Goal: Task Accomplishment & Management: Manage account settings

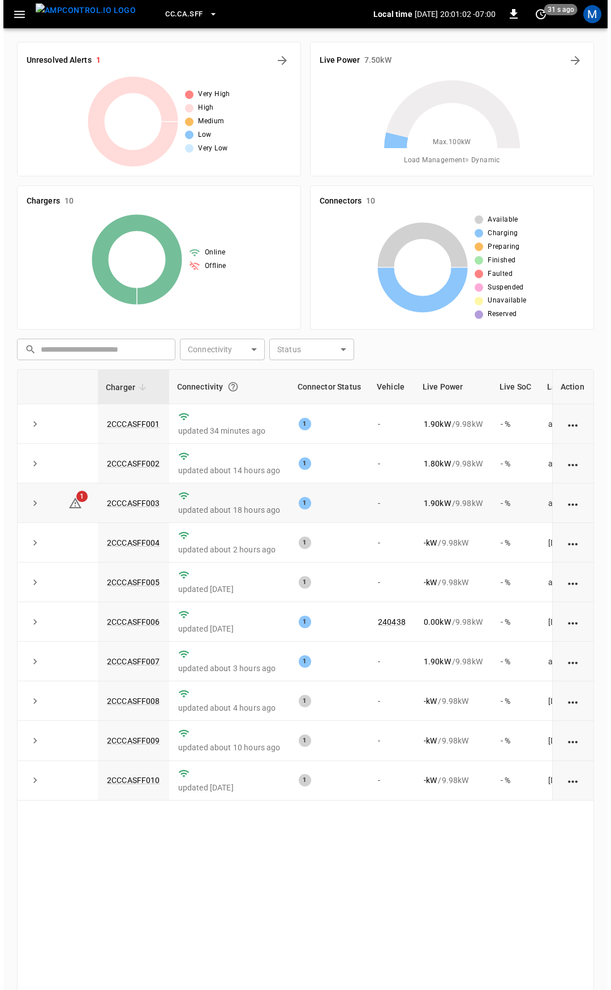
scroll to position [57, 0]
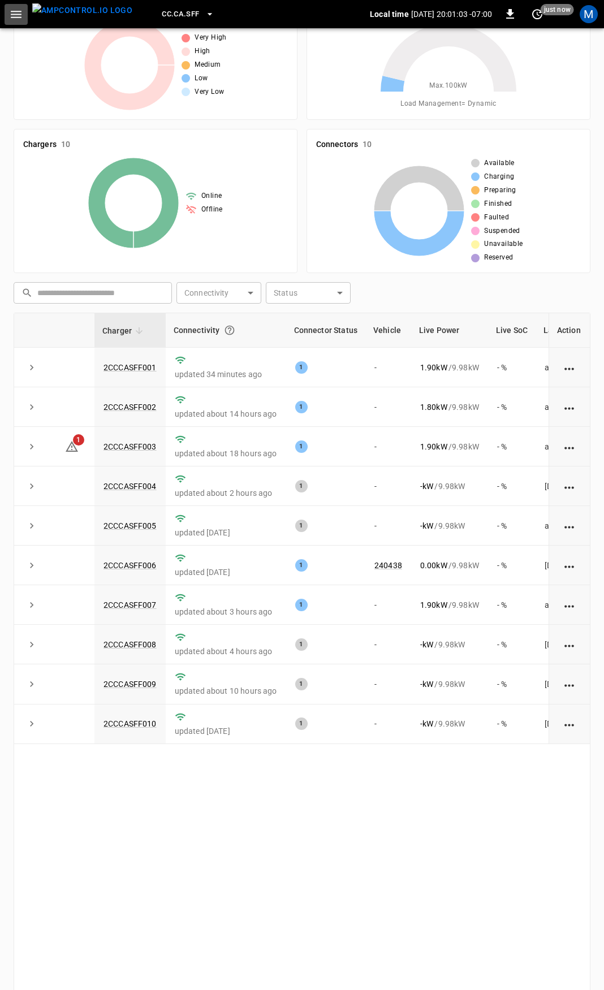
click at [20, 16] on icon "button" at bounding box center [16, 14] width 14 height 14
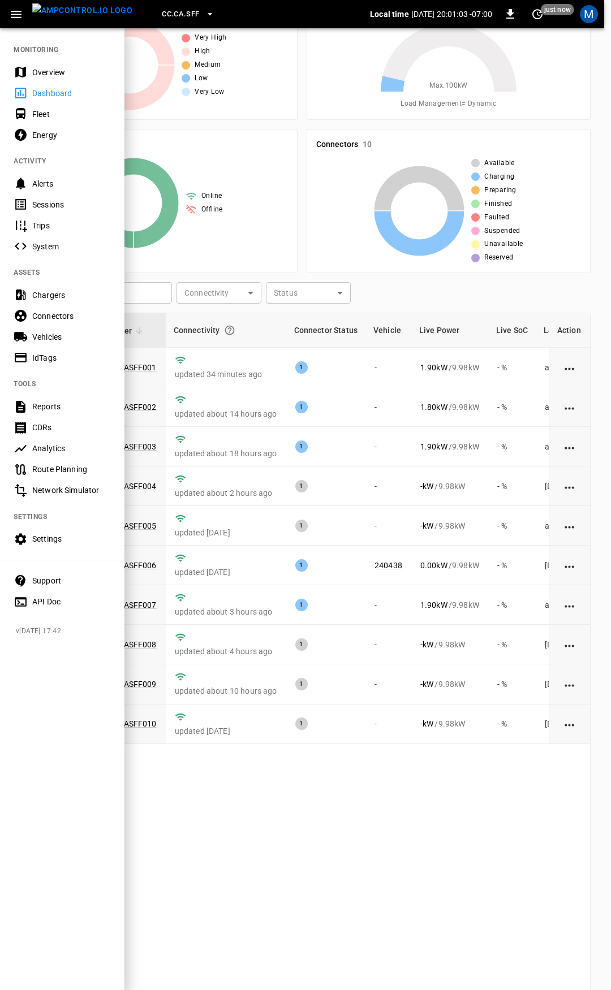
click at [64, 71] on div "Overview" at bounding box center [71, 72] width 79 height 11
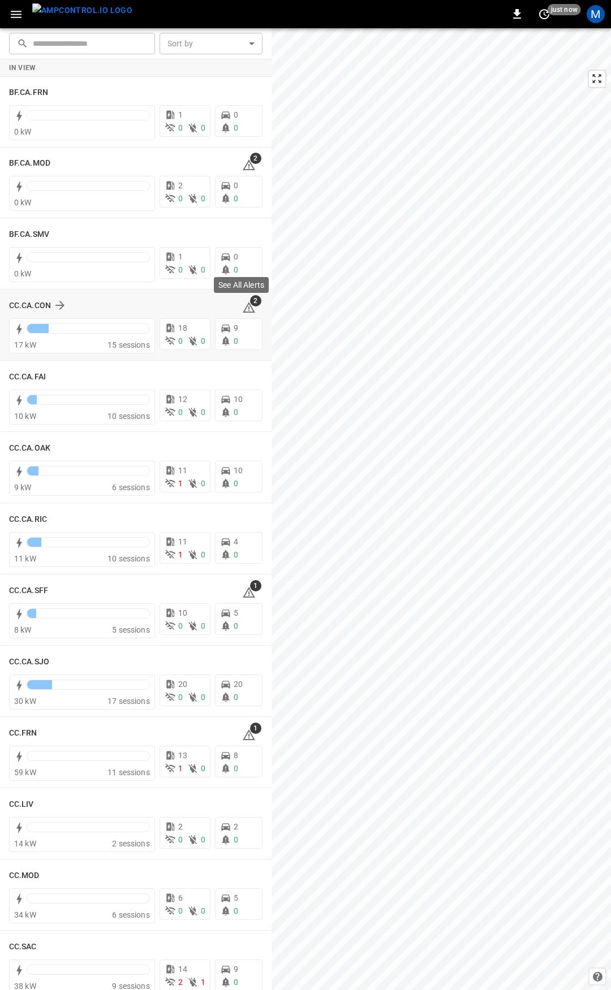
click at [248, 306] on icon at bounding box center [249, 308] width 14 height 14
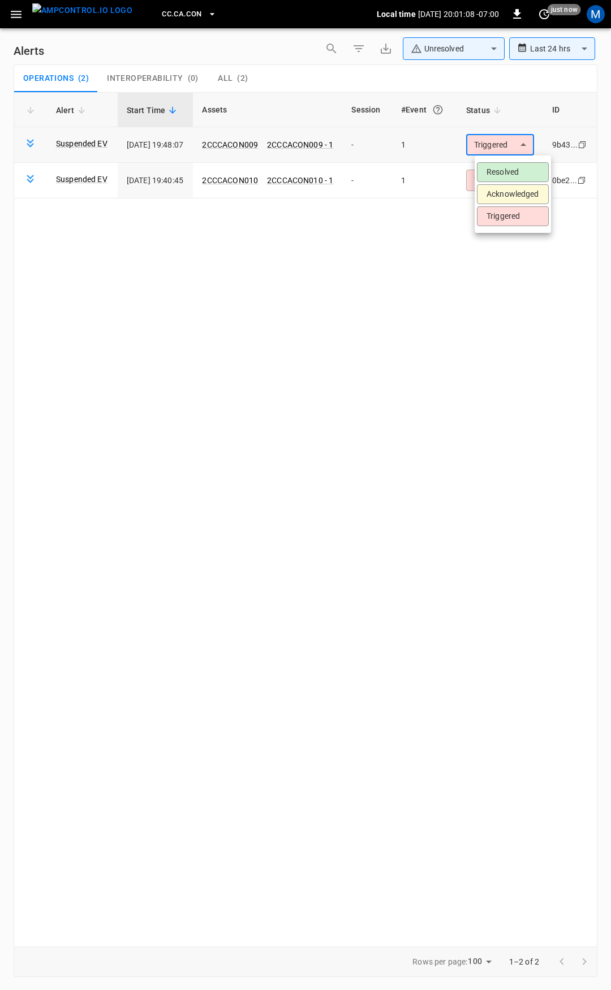
click at [526, 146] on body "**********" at bounding box center [305, 493] width 611 height 986
click at [516, 165] on li "Resolved" at bounding box center [513, 172] width 72 height 20
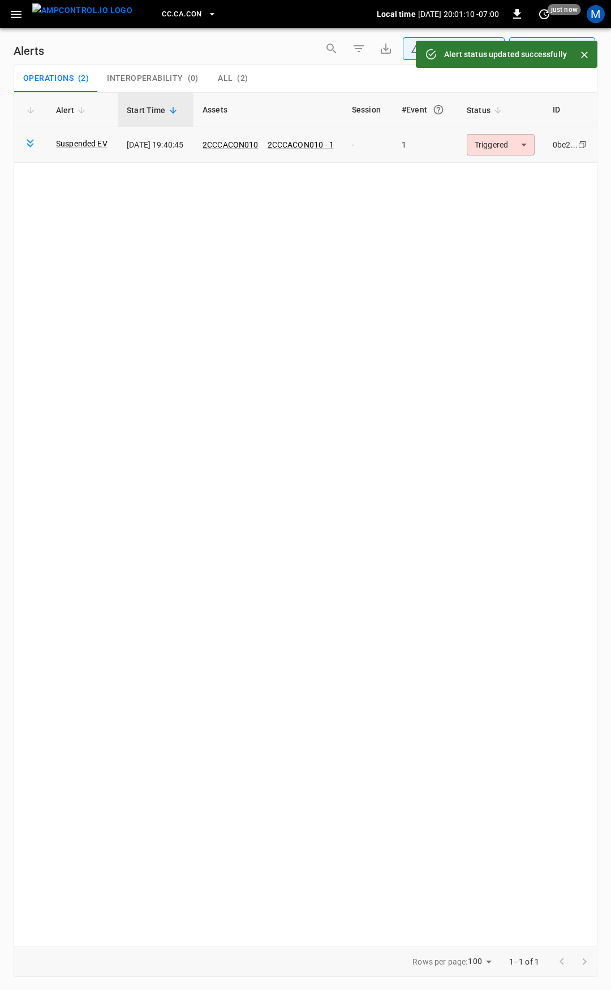
click at [512, 145] on body "**********" at bounding box center [305, 493] width 611 height 986
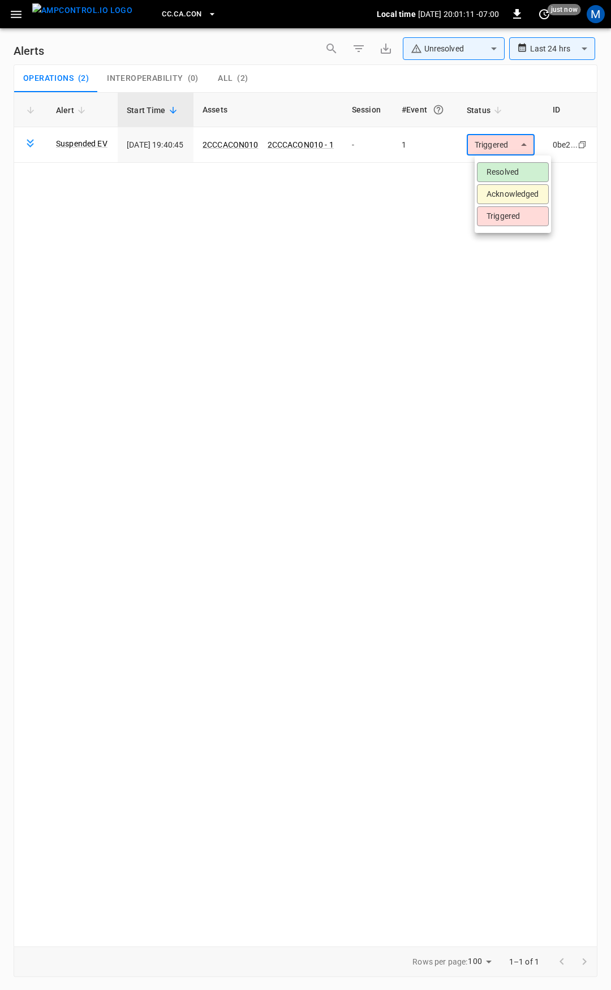
click at [509, 176] on li "Resolved" at bounding box center [513, 172] width 72 height 20
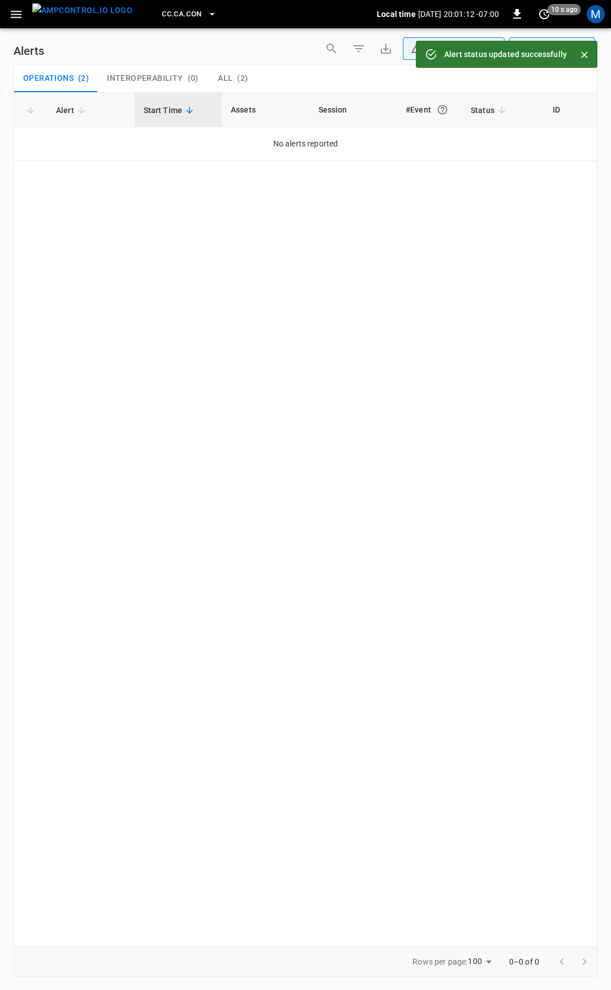
click at [19, 10] on icon "button" at bounding box center [16, 14] width 14 height 14
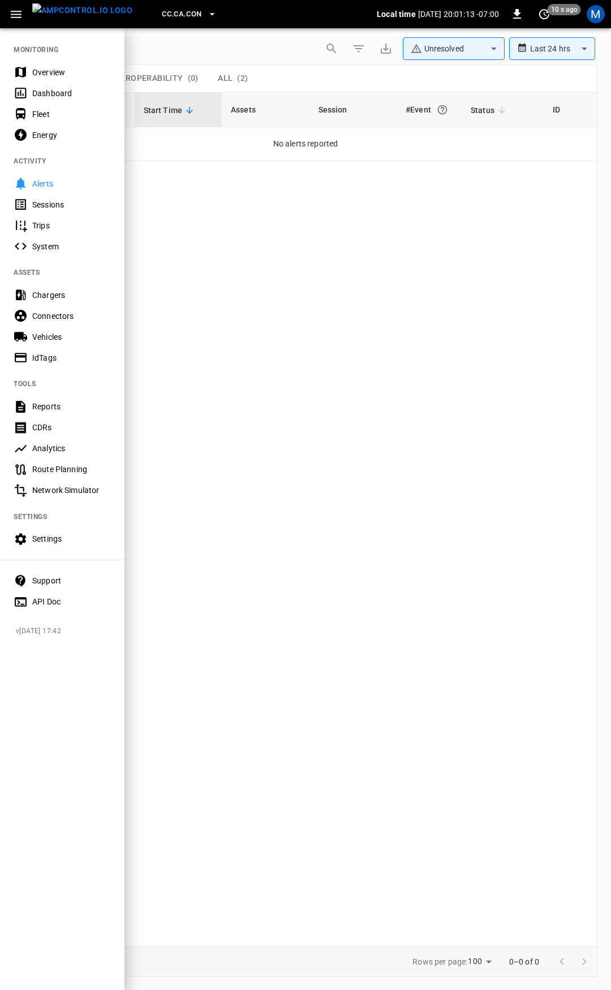
click at [58, 67] on div "Overview" at bounding box center [71, 72] width 79 height 11
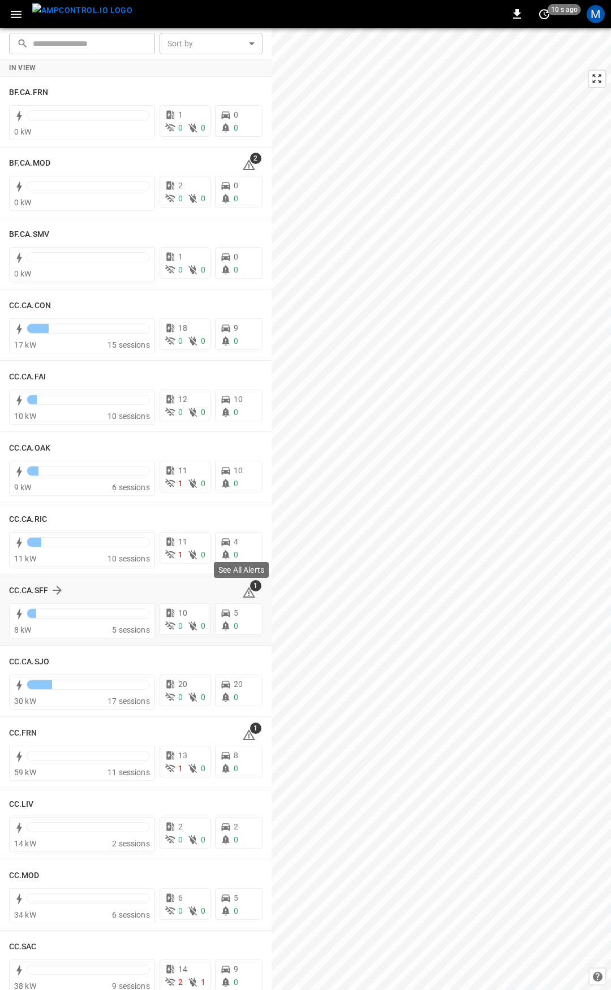
click at [250, 591] on span "1" at bounding box center [255, 585] width 11 height 11
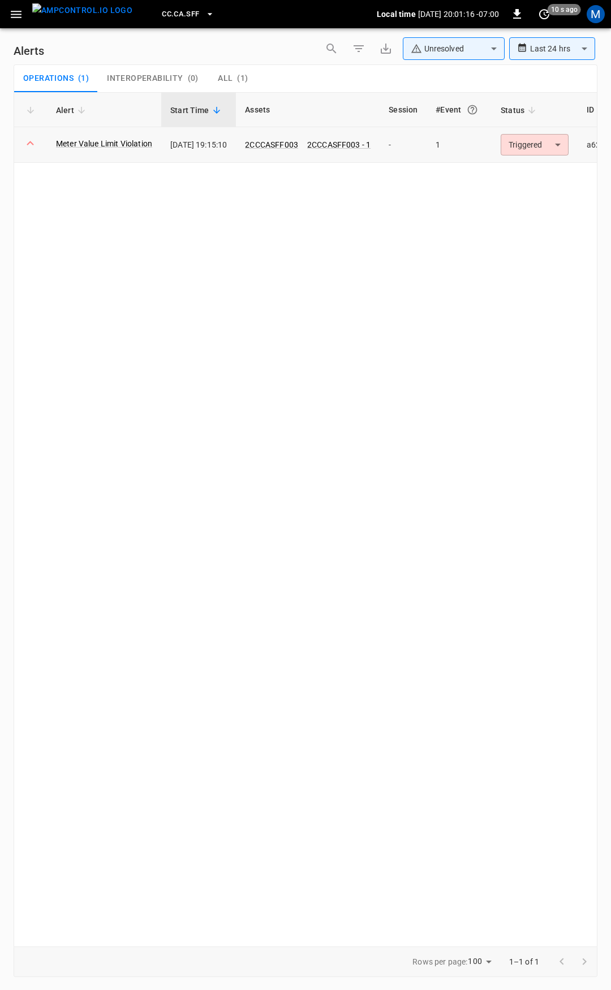
click at [542, 144] on body "**********" at bounding box center [305, 493] width 611 height 986
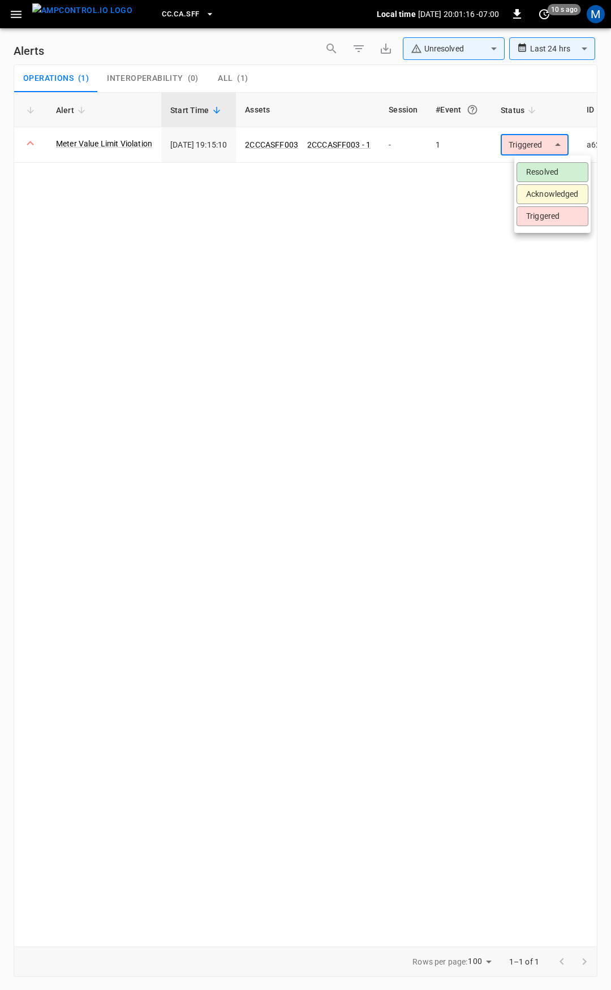
click at [535, 175] on li "Resolved" at bounding box center [552, 172] width 72 height 20
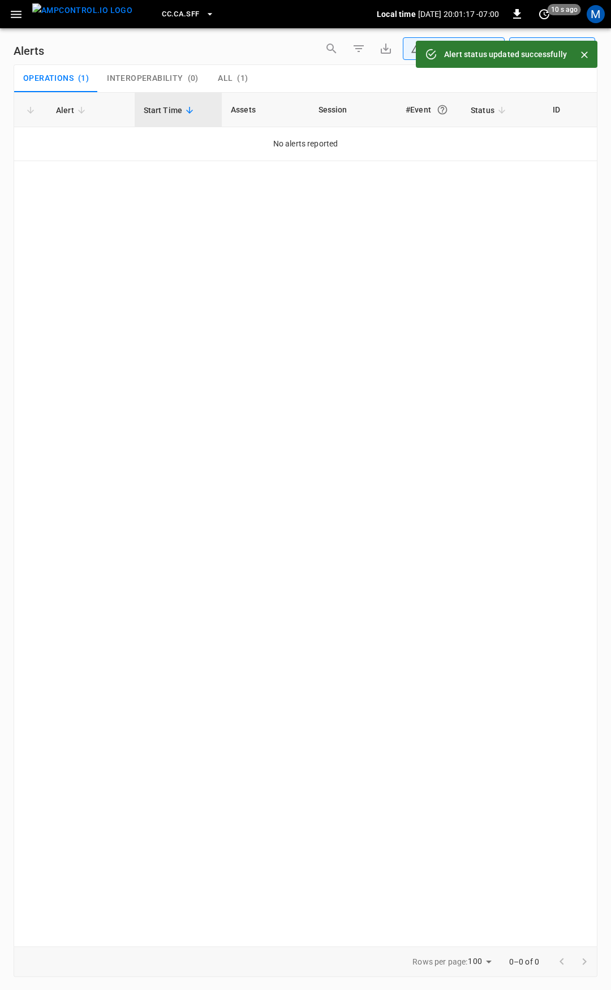
click at [18, 14] on icon "button" at bounding box center [16, 14] width 11 height 7
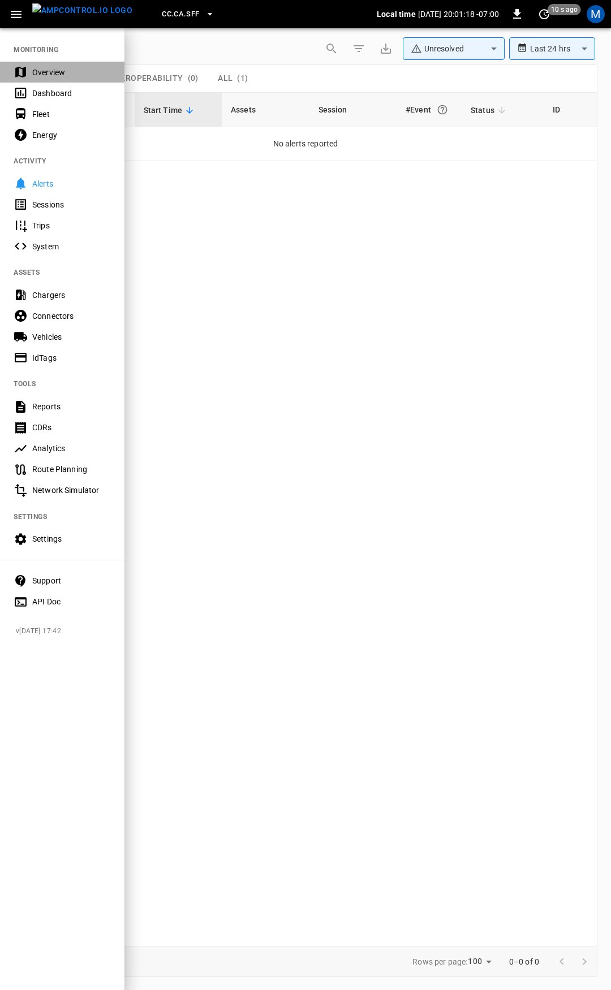
drag, startPoint x: 50, startPoint y: 74, endPoint x: 55, endPoint y: 85, distance: 11.7
click at [51, 74] on div "Overview" at bounding box center [71, 72] width 79 height 11
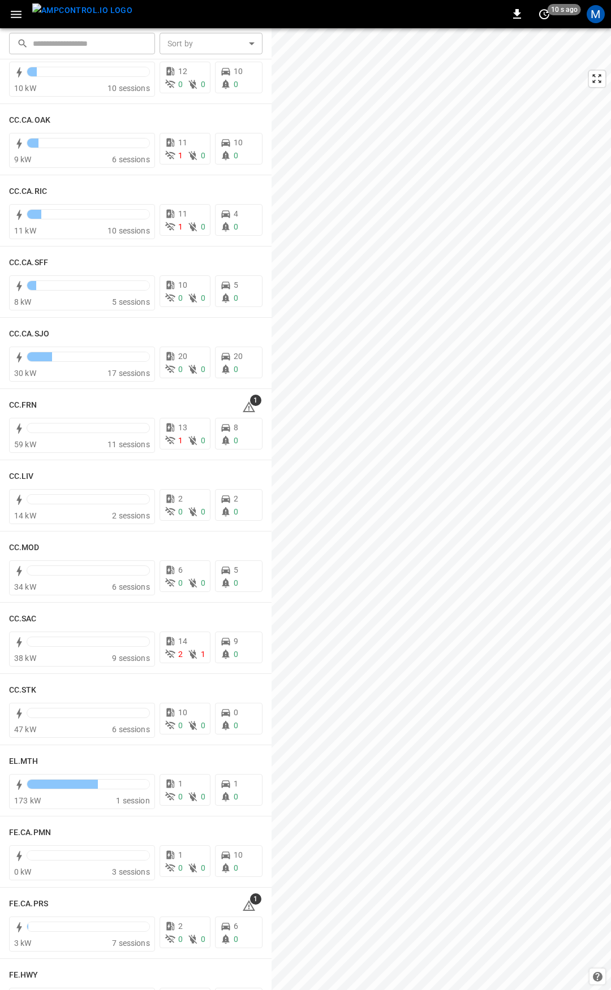
scroll to position [429, 0]
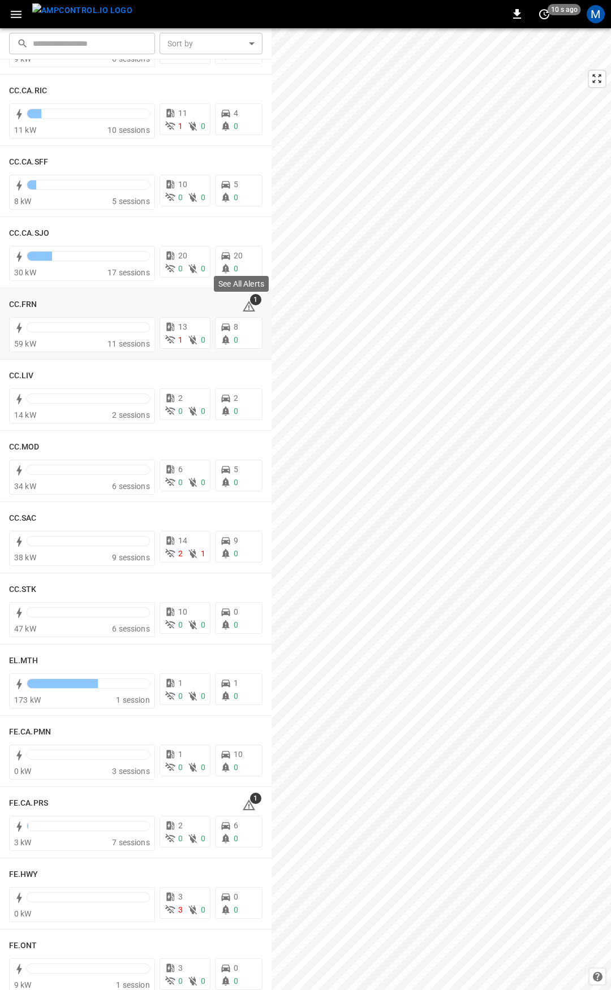
click at [244, 299] on div "See All Alerts" at bounding box center [241, 287] width 57 height 25
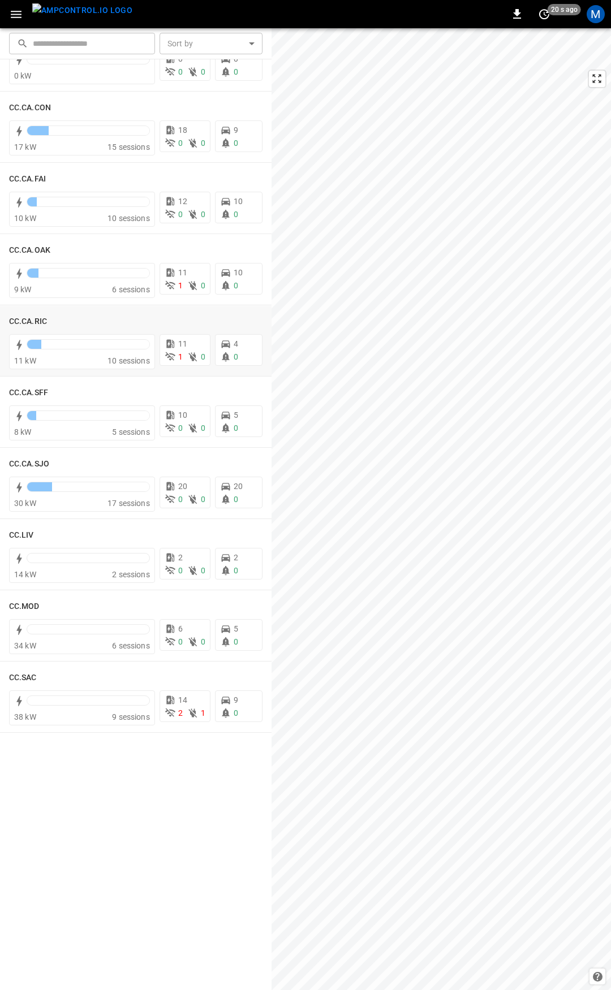
scroll to position [0, 0]
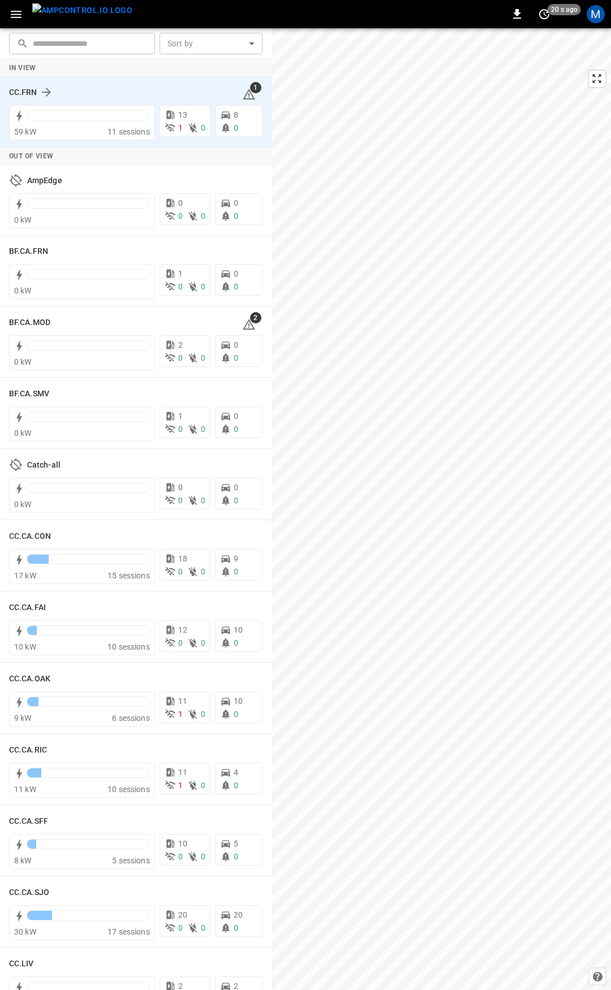
click at [243, 93] on icon at bounding box center [249, 95] width 14 height 14
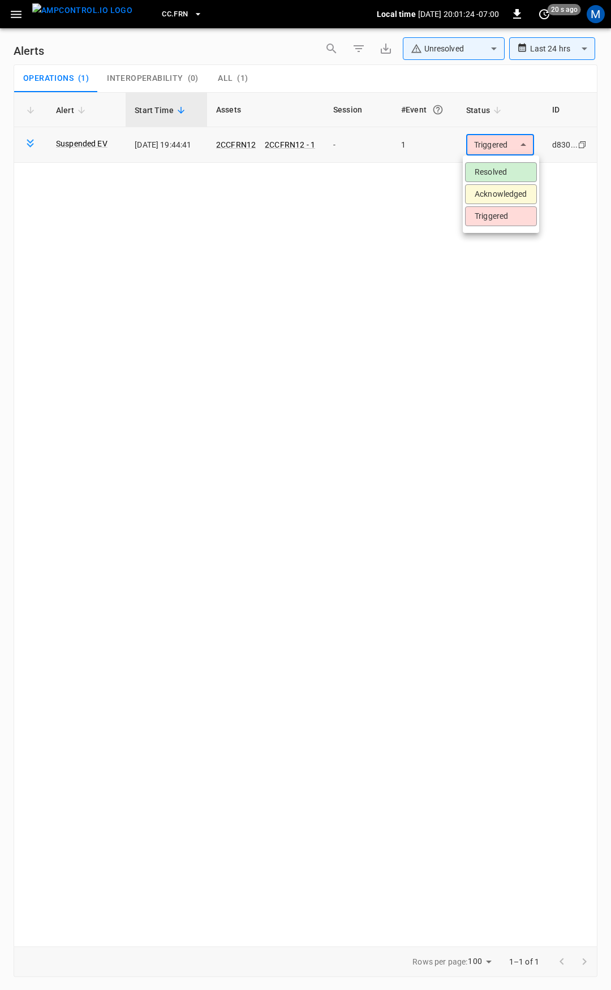
click at [496, 146] on body "**********" at bounding box center [305, 493] width 611 height 986
click at [496, 167] on li "Resolved" at bounding box center [501, 172] width 72 height 20
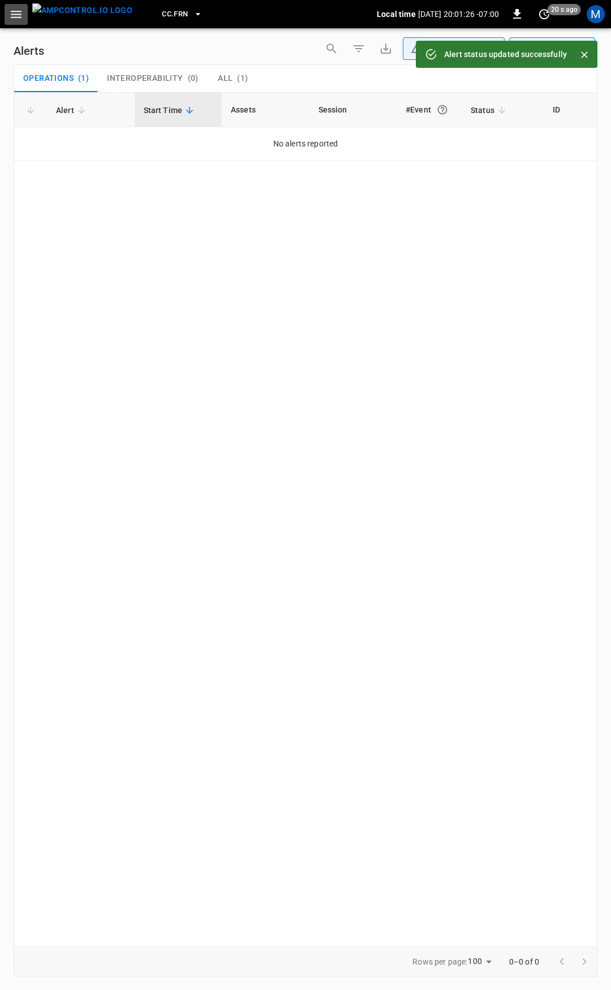
click at [8, 16] on button "button" at bounding box center [16, 14] width 23 height 21
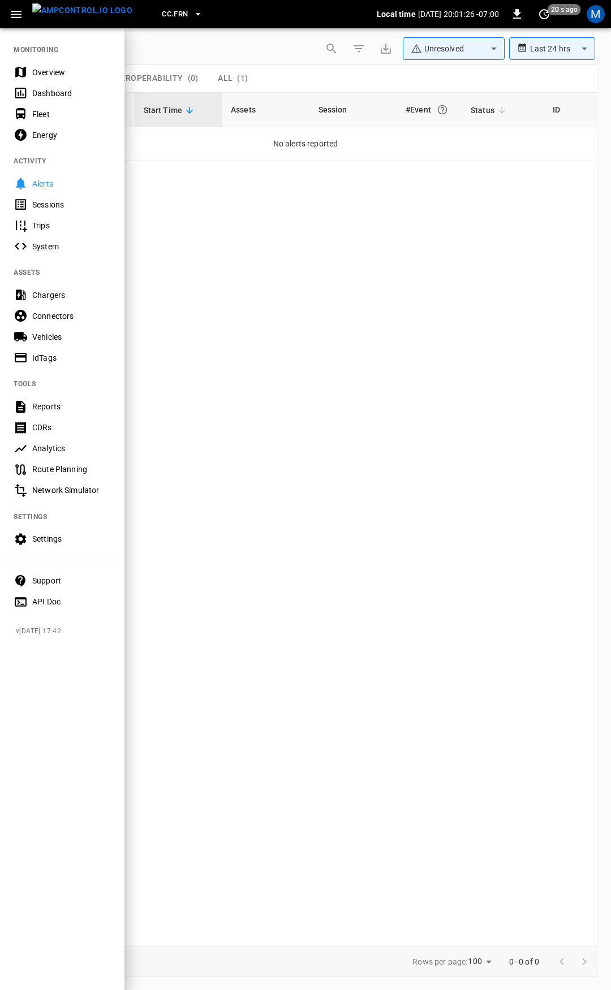
click at [63, 67] on div "Overview" at bounding box center [71, 72] width 79 height 11
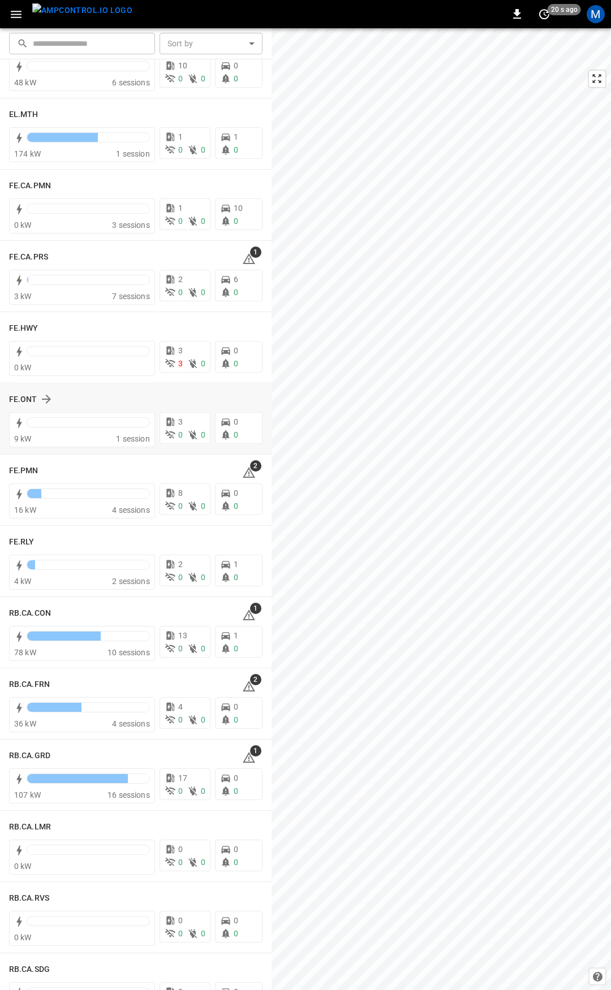
scroll to position [976, 0]
click at [250, 256] on span "1" at bounding box center [255, 250] width 11 height 11
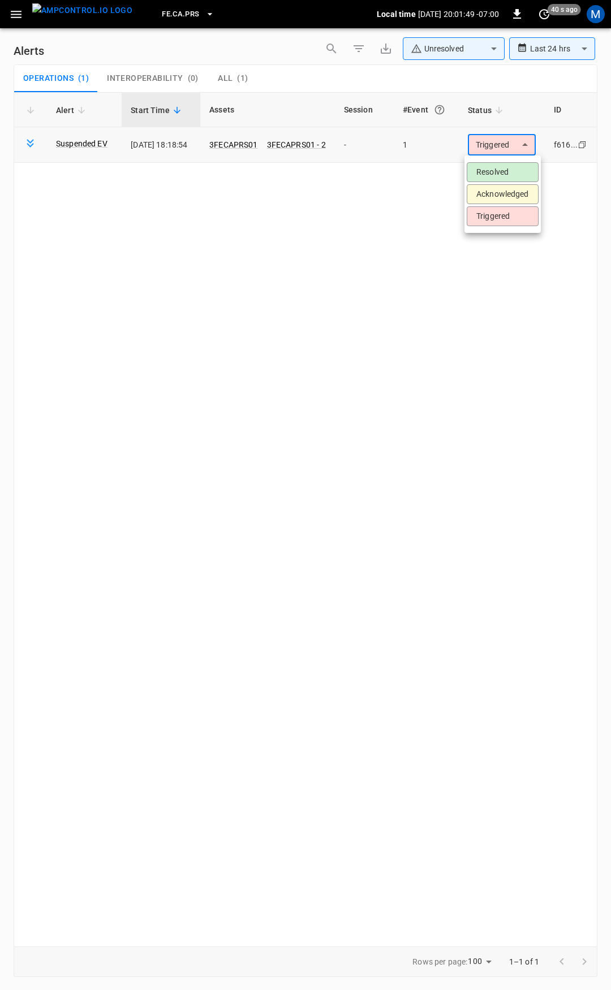
click at [506, 139] on body "**********" at bounding box center [305, 493] width 611 height 986
click at [514, 175] on li "Resolved" at bounding box center [502, 172] width 72 height 20
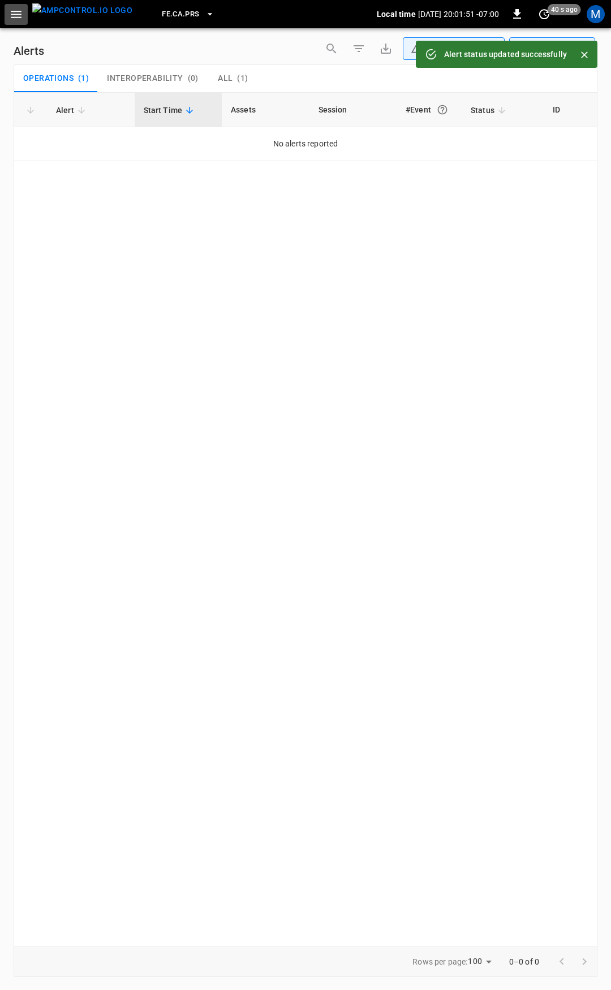
click at [20, 13] on icon "button" at bounding box center [16, 14] width 14 height 14
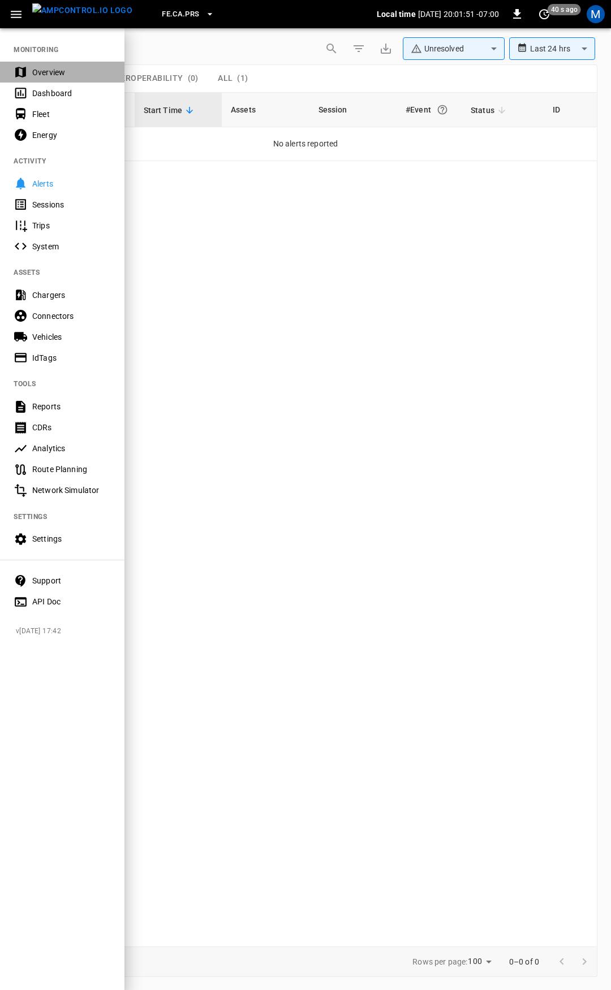
drag, startPoint x: 20, startPoint y: 25, endPoint x: 52, endPoint y: 67, distance: 52.9
click at [52, 67] on div "Overview" at bounding box center [71, 72] width 79 height 11
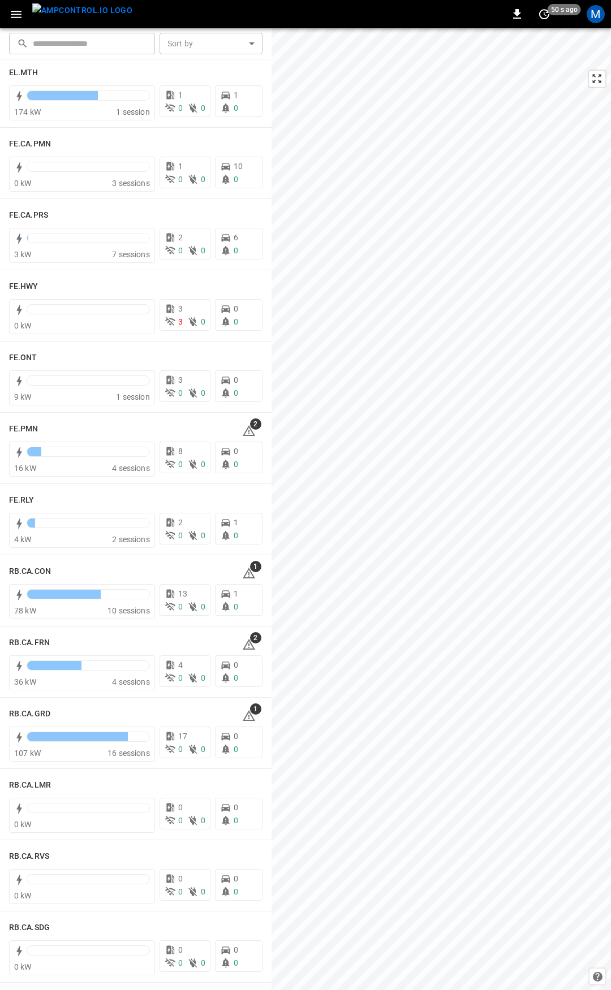
scroll to position [1122, 0]
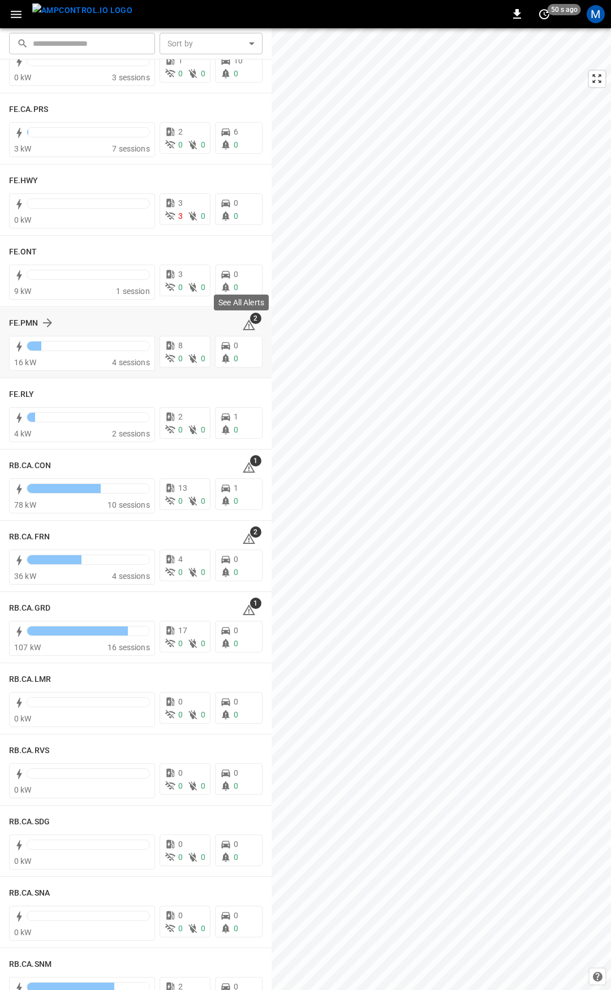
click at [245, 327] on icon at bounding box center [249, 325] width 14 height 14
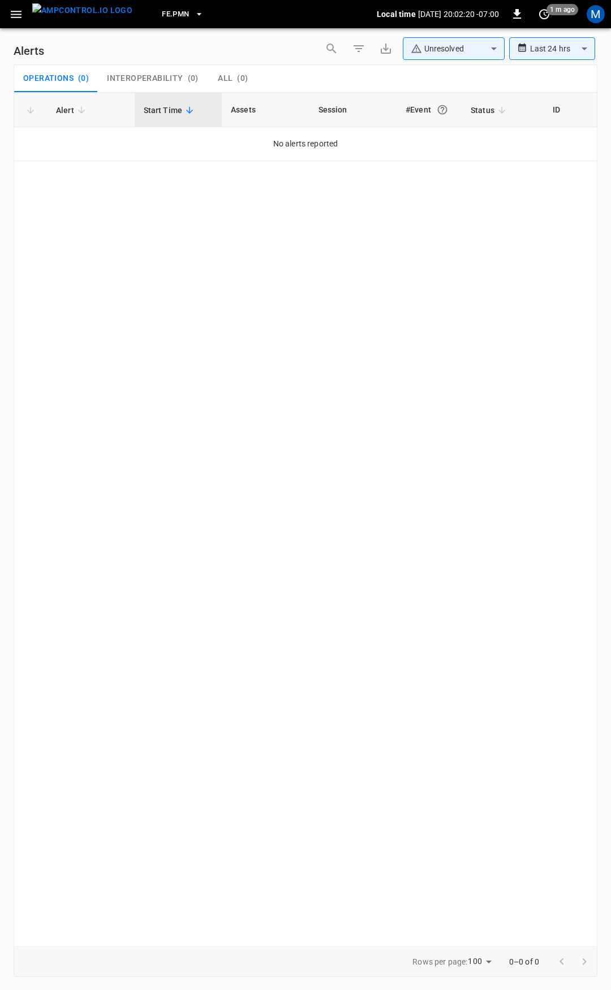
click at [26, 12] on button "button" at bounding box center [16, 14] width 23 height 21
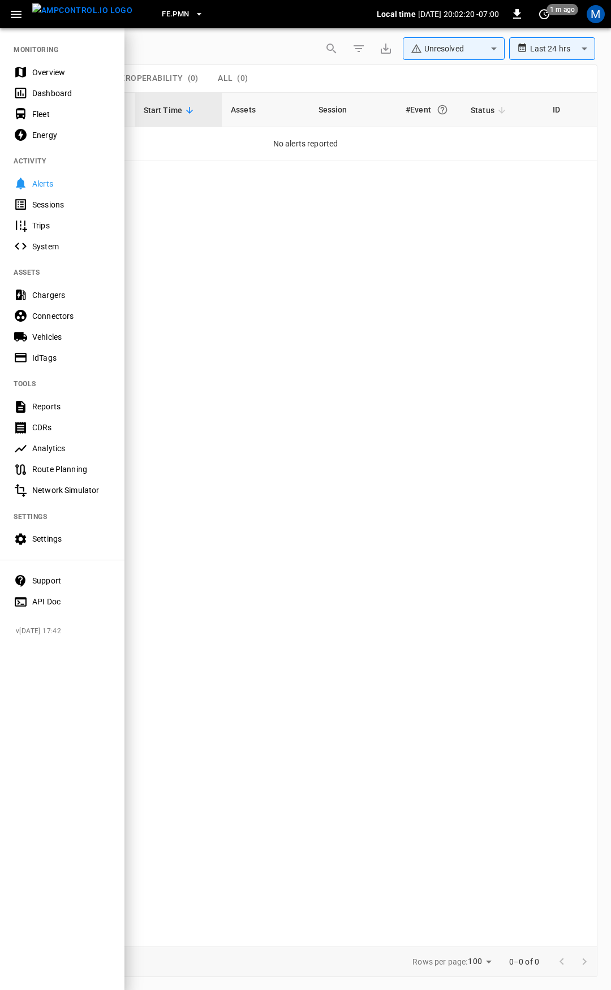
click at [33, 67] on div "Overview" at bounding box center [71, 72] width 79 height 11
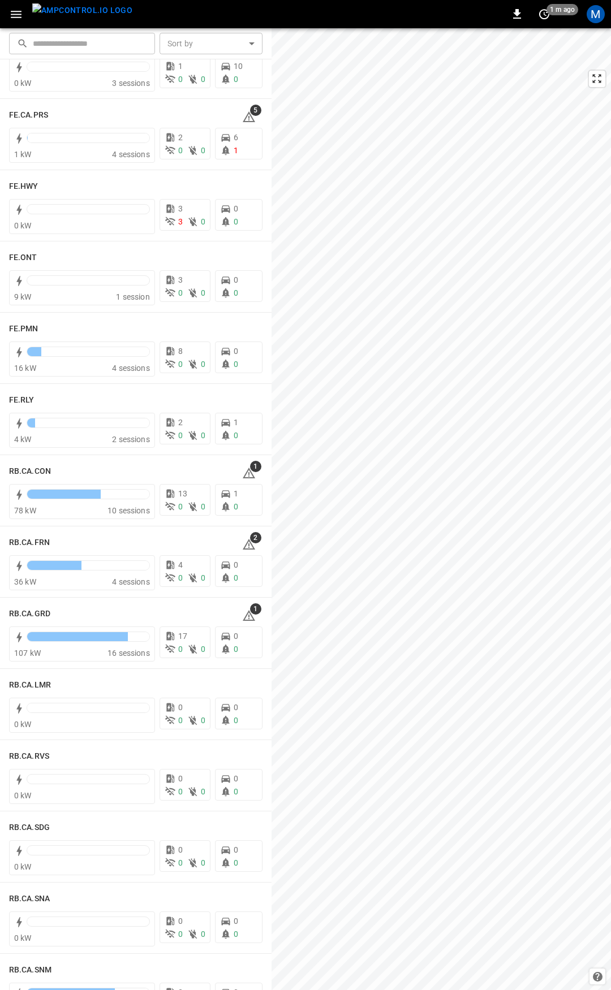
scroll to position [1158, 0]
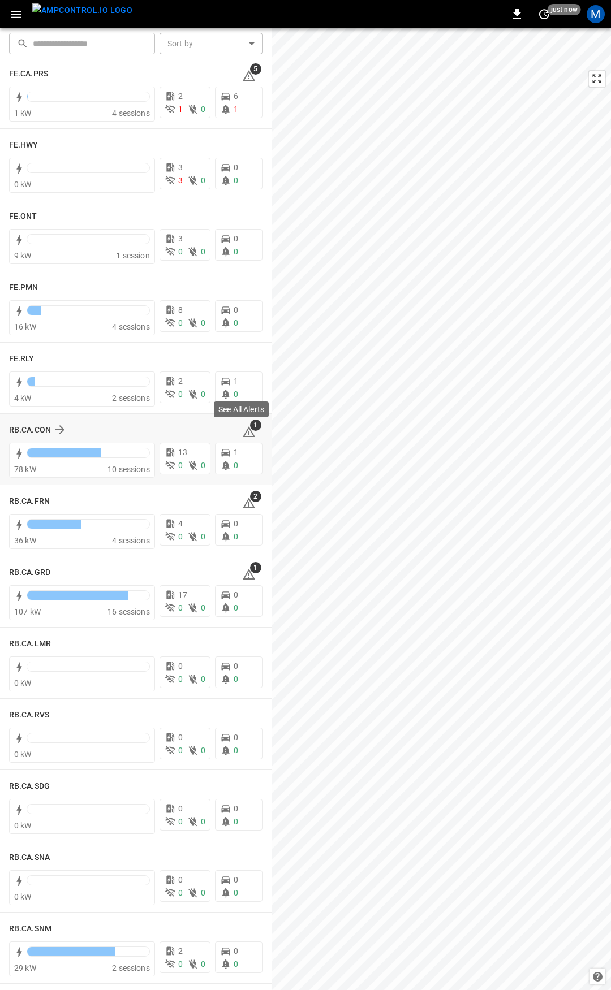
click at [243, 426] on icon at bounding box center [249, 432] width 14 height 14
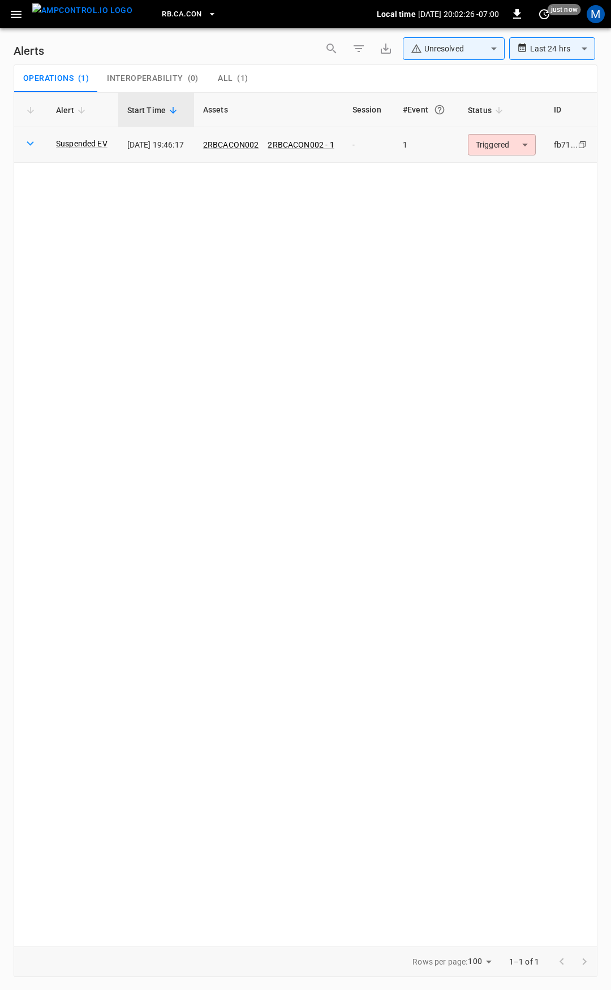
click at [525, 144] on body "**********" at bounding box center [305, 493] width 611 height 986
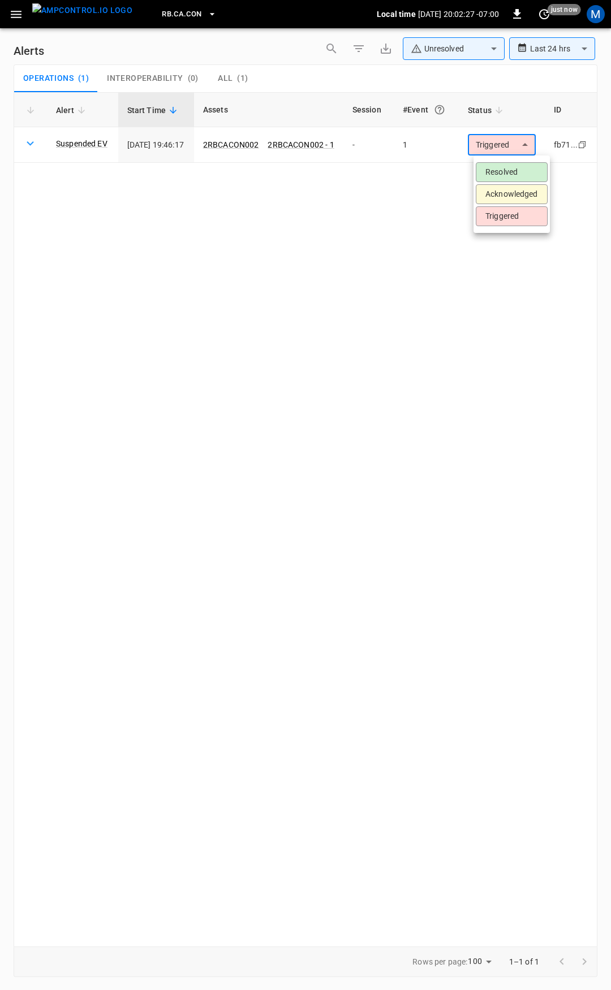
click at [511, 166] on li "Resolved" at bounding box center [511, 172] width 72 height 20
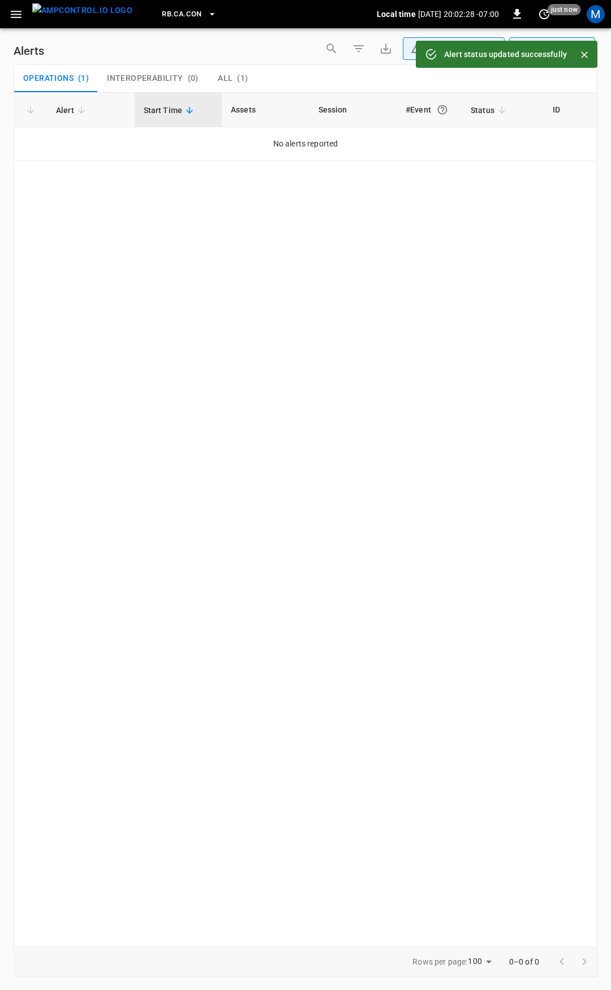
click at [11, 12] on icon "button" at bounding box center [16, 14] width 14 height 14
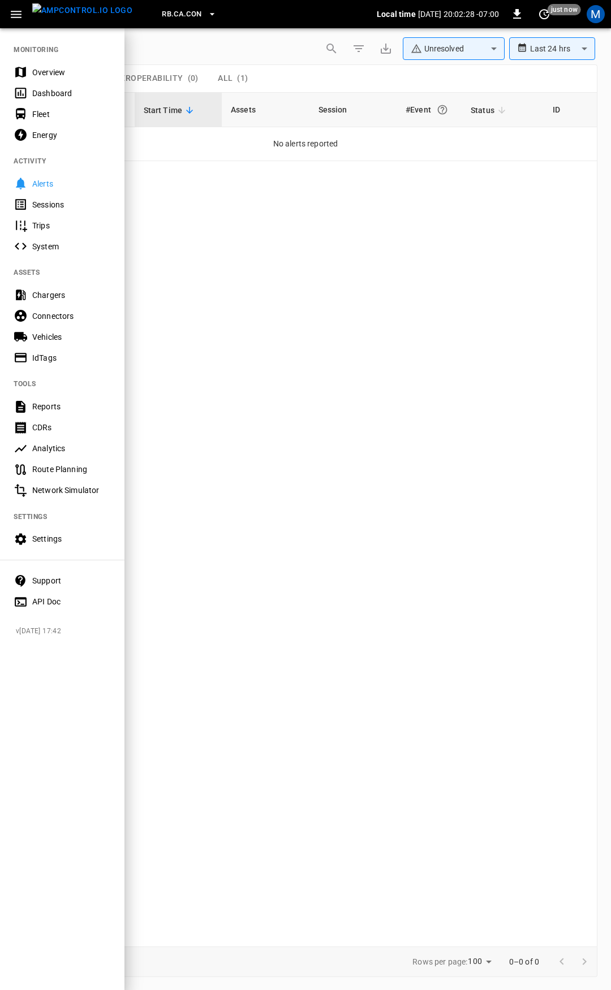
click at [72, 76] on div "Overview" at bounding box center [71, 72] width 79 height 11
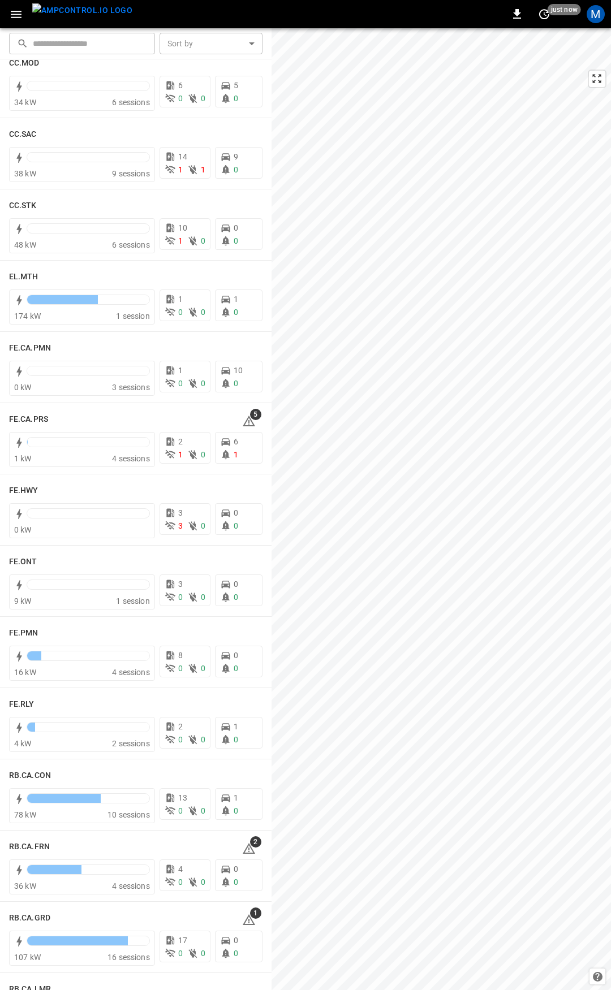
scroll to position [733, 0]
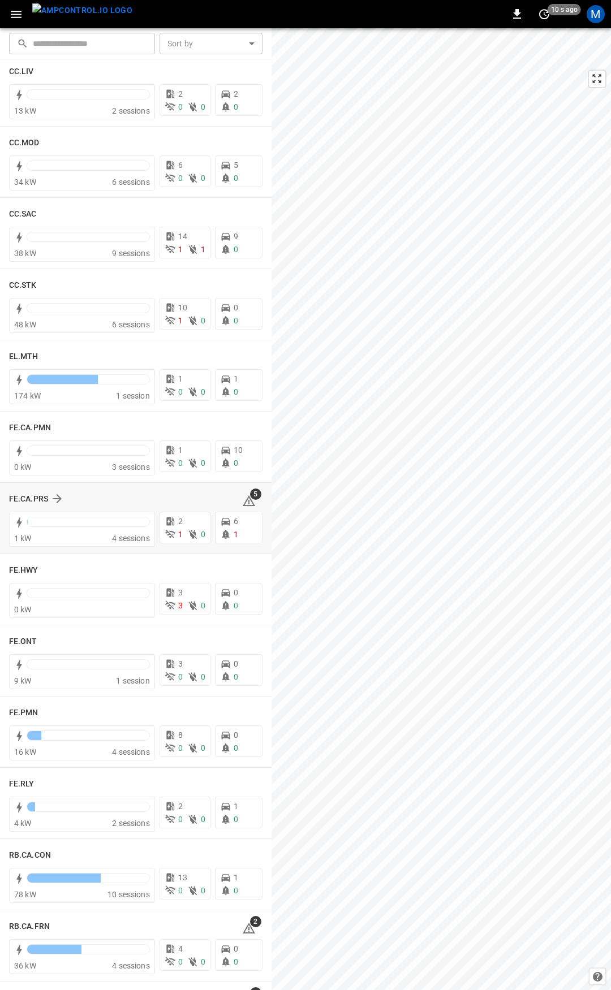
click at [235, 498] on div "FE.CA.PRS 5" at bounding box center [135, 498] width 253 height 21
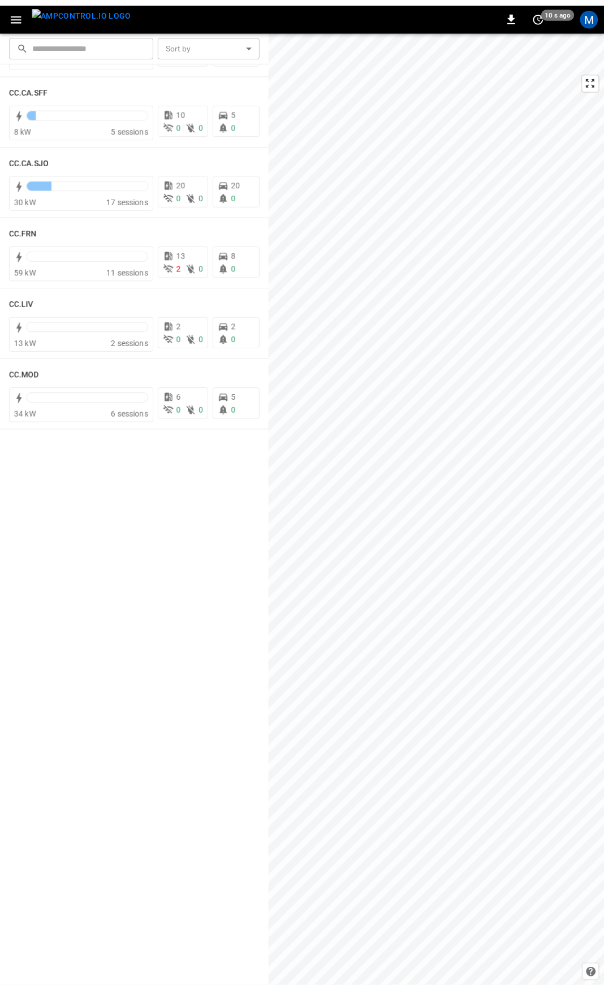
scroll to position [0, 0]
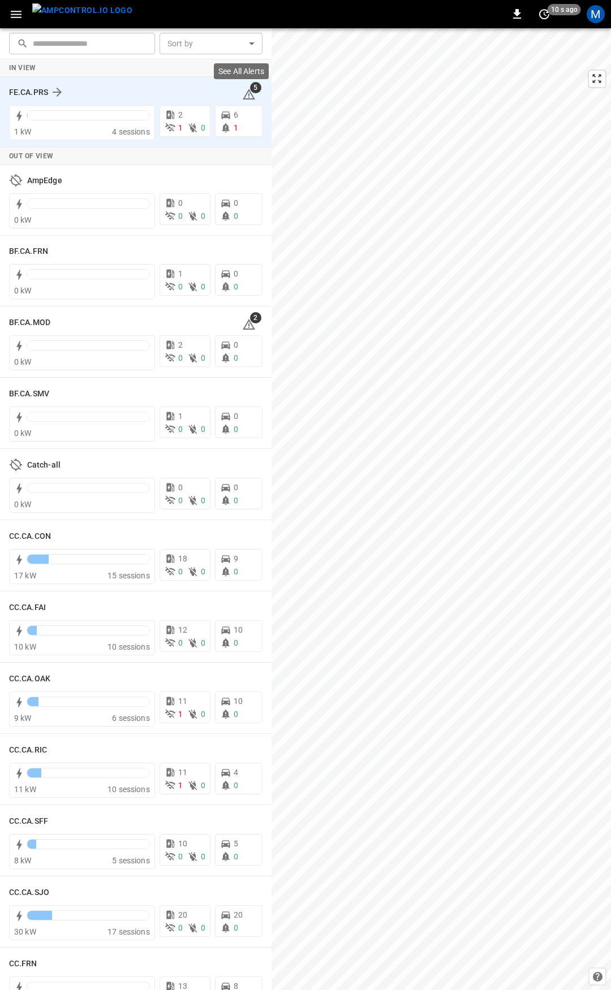
click at [243, 93] on icon at bounding box center [249, 94] width 12 height 11
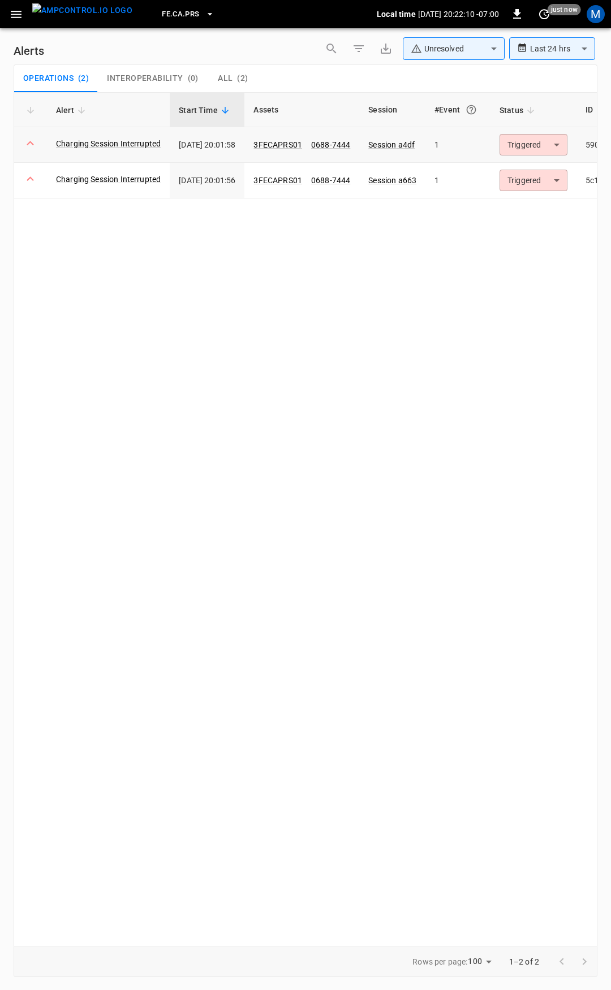
click at [572, 140] on body "**********" at bounding box center [305, 493] width 611 height 986
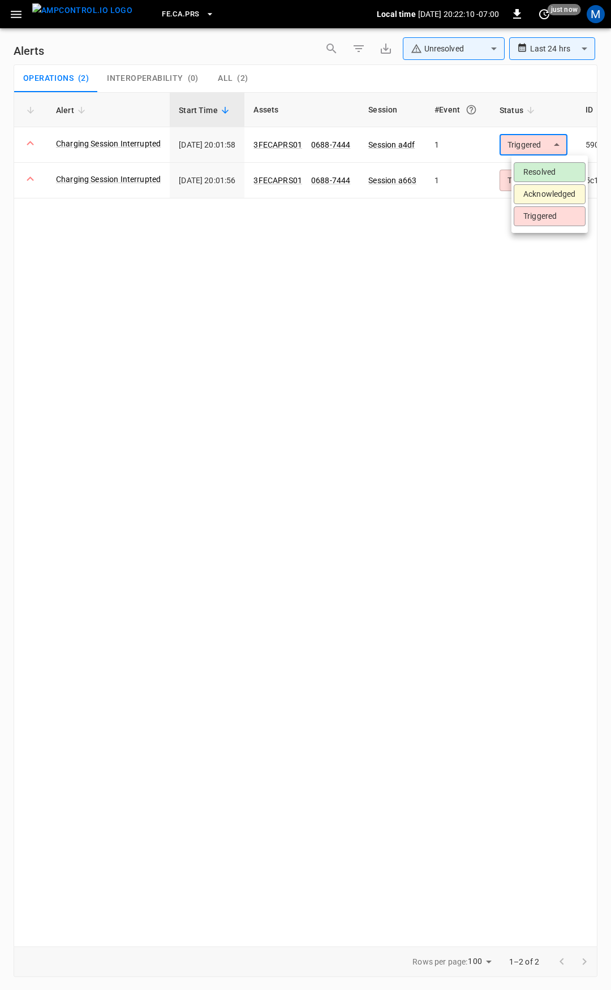
click at [543, 168] on li "Resolved" at bounding box center [549, 172] width 72 height 20
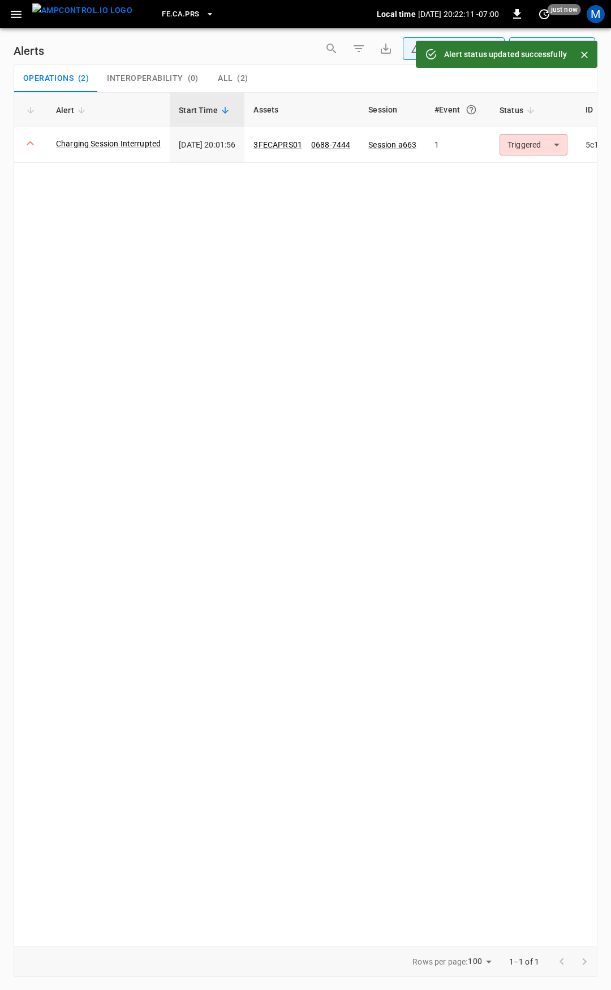
click at [543, 146] on body "**********" at bounding box center [305, 493] width 611 height 986
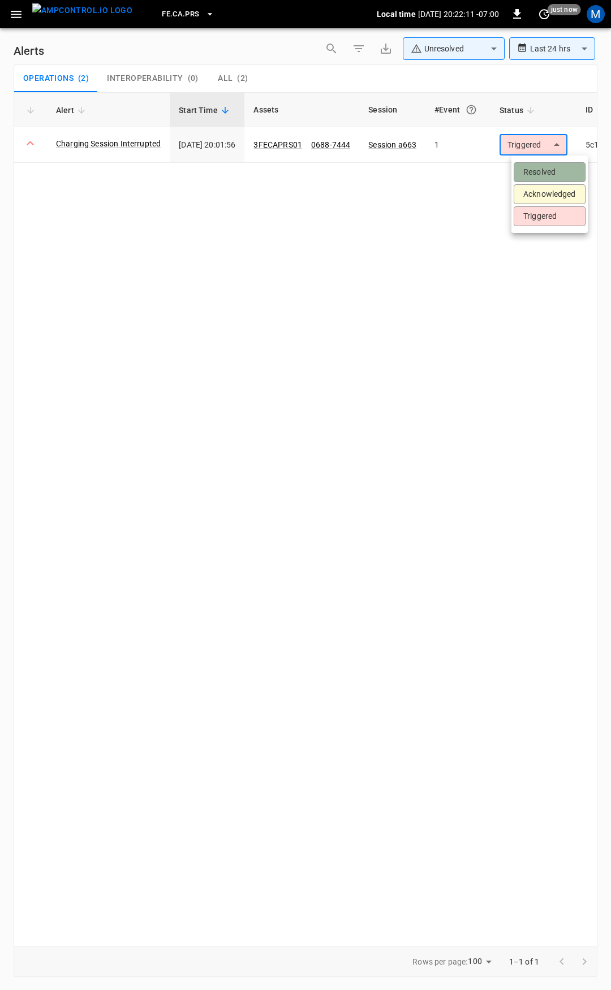
click at [553, 178] on li "Resolved" at bounding box center [549, 172] width 72 height 20
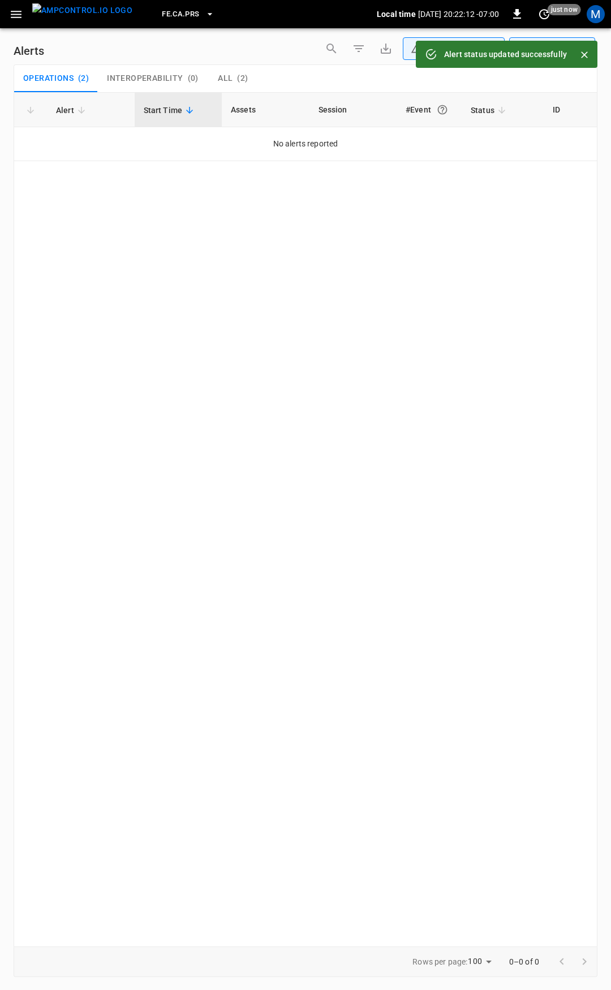
click at [10, 14] on icon "button" at bounding box center [16, 14] width 14 height 14
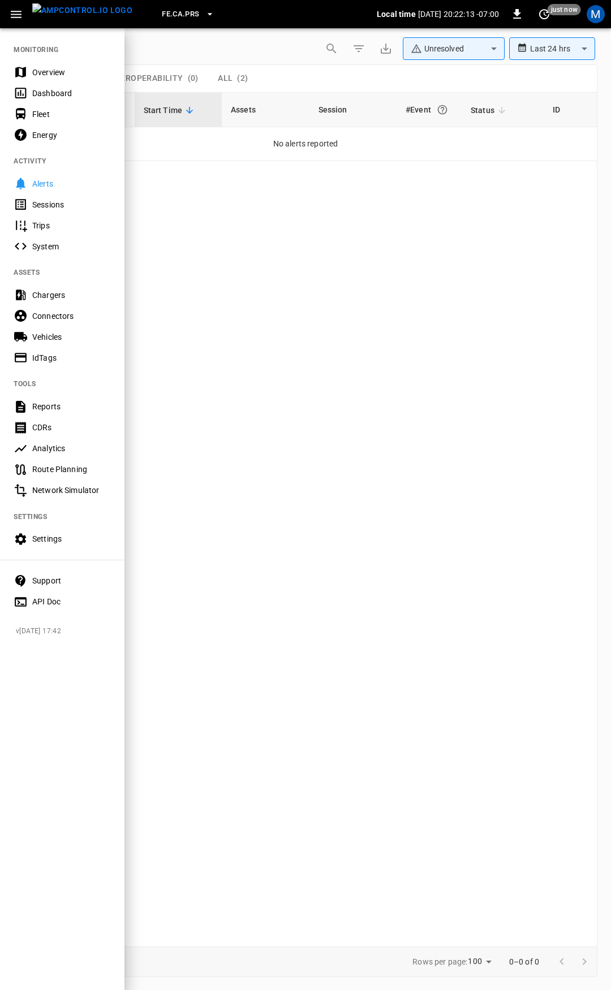
drag, startPoint x: 55, startPoint y: 64, endPoint x: 60, endPoint y: 88, distance: 24.3
click at [56, 64] on div "Overview" at bounding box center [62, 72] width 124 height 21
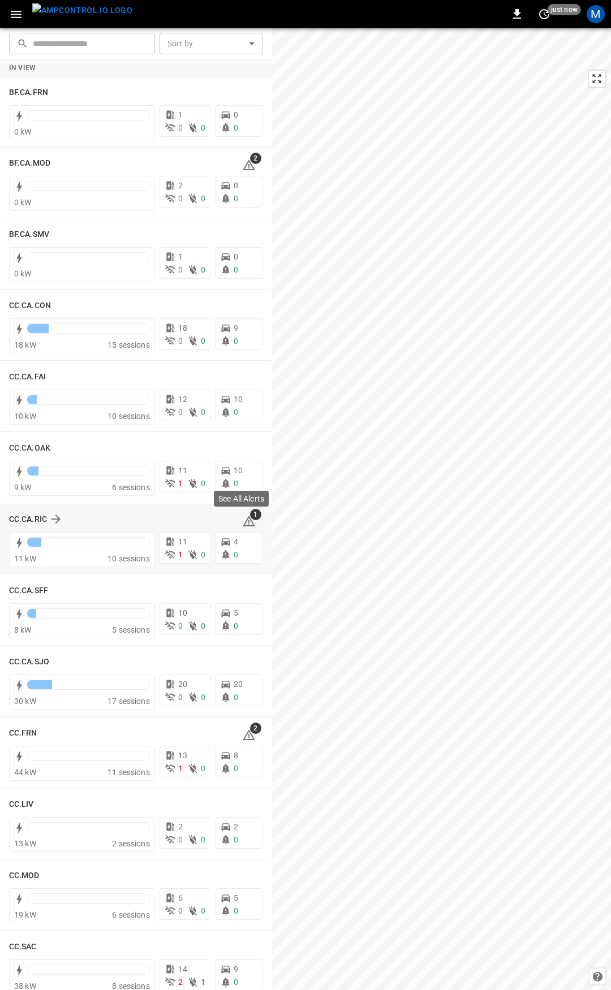
click at [245, 520] on icon at bounding box center [249, 521] width 14 height 14
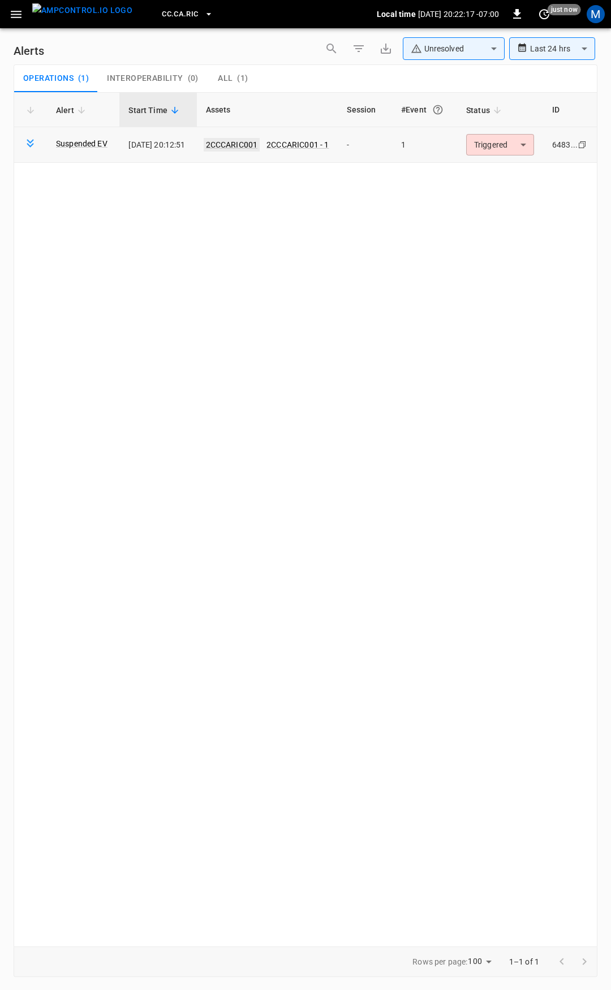
click at [260, 142] on link "2CCCARIC001" at bounding box center [232, 145] width 57 height 14
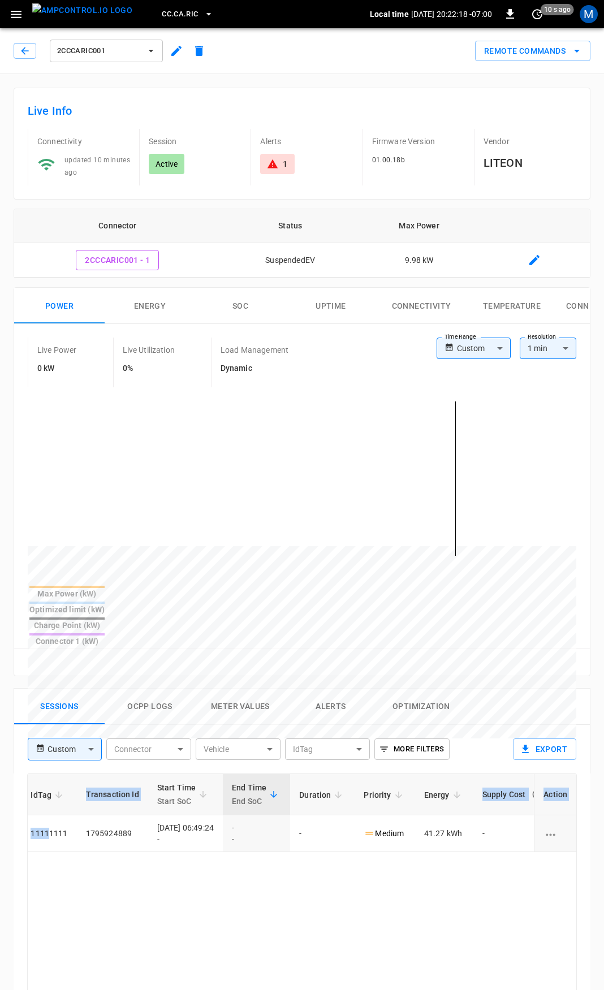
scroll to position [0, 295]
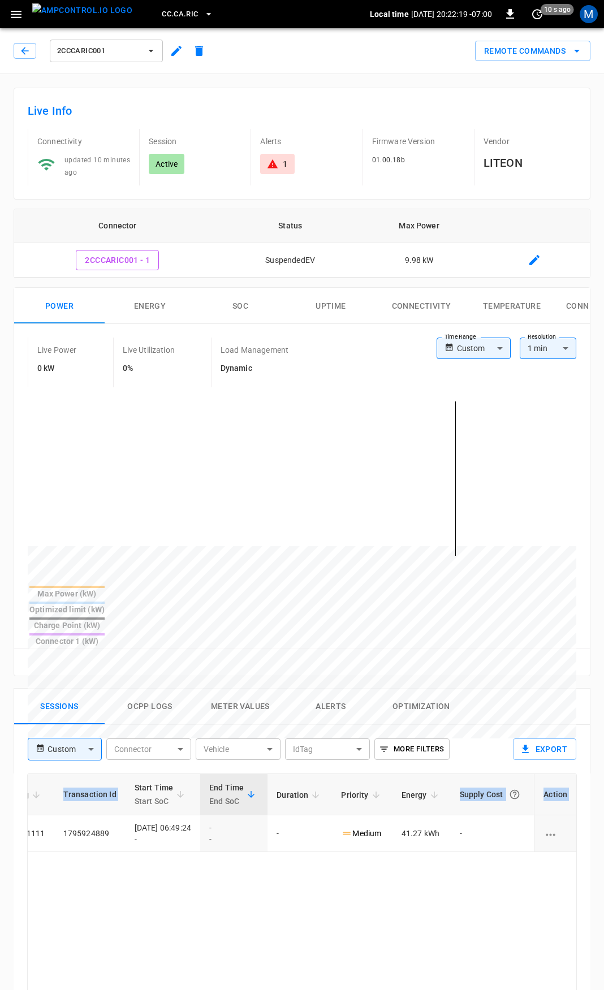
drag, startPoint x: 341, startPoint y: 793, endPoint x: 610, endPoint y: 812, distance: 269.8
click at [603, 812] on html "CC.CA.RIC Local time [DATE] 20:22:19 -07:00 0 10 s ago M 2CCCARIC001 Remote Com…" at bounding box center [302, 755] width 604 height 1511
click at [280, 159] on div "1" at bounding box center [277, 163] width 20 height 11
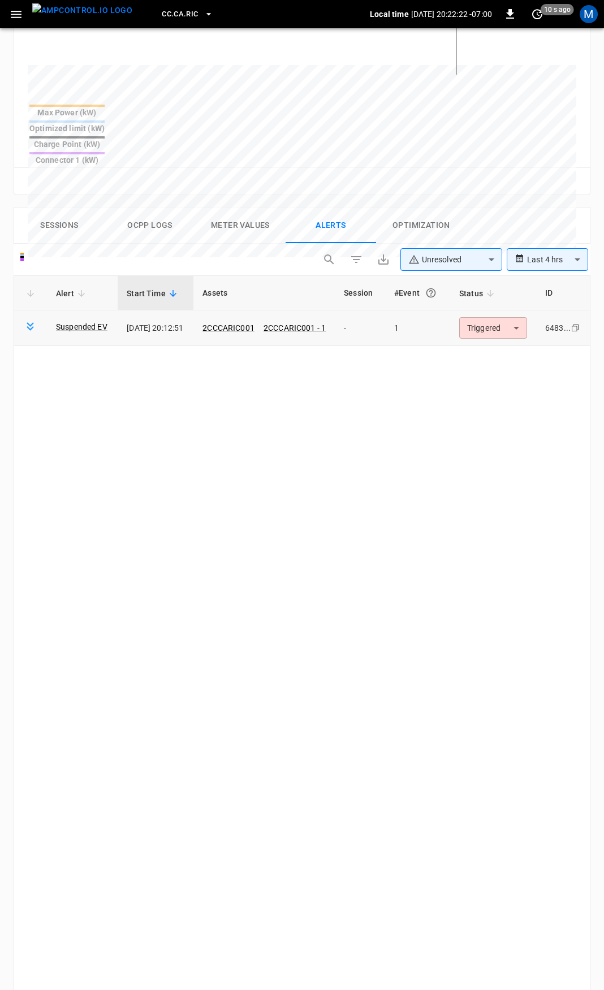
click at [492, 297] on body "**********" at bounding box center [302, 351] width 604 height 1664
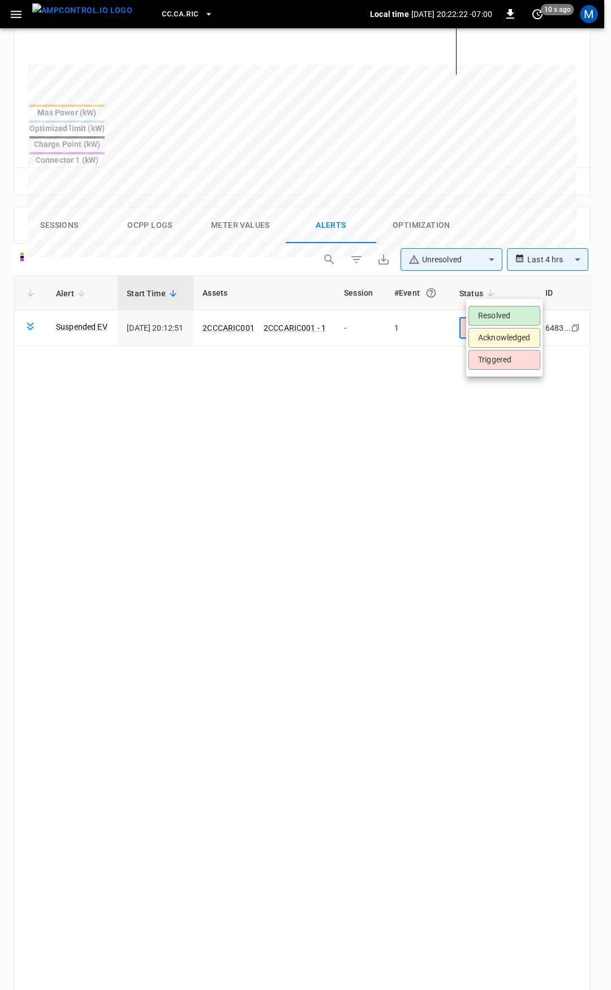
click at [496, 316] on li "Resolved" at bounding box center [504, 316] width 72 height 20
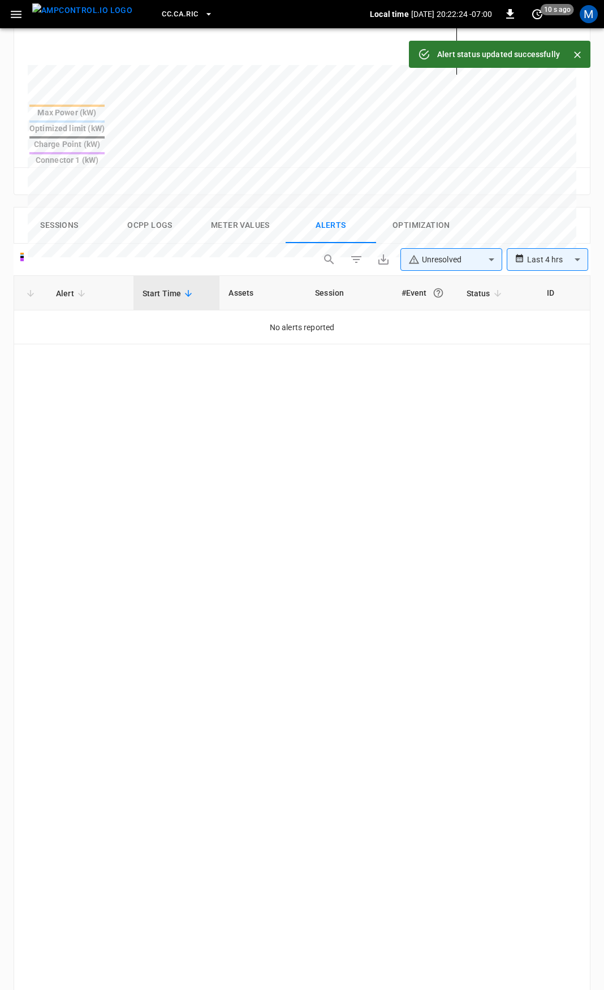
click at [18, 17] on icon "button" at bounding box center [16, 14] width 11 height 7
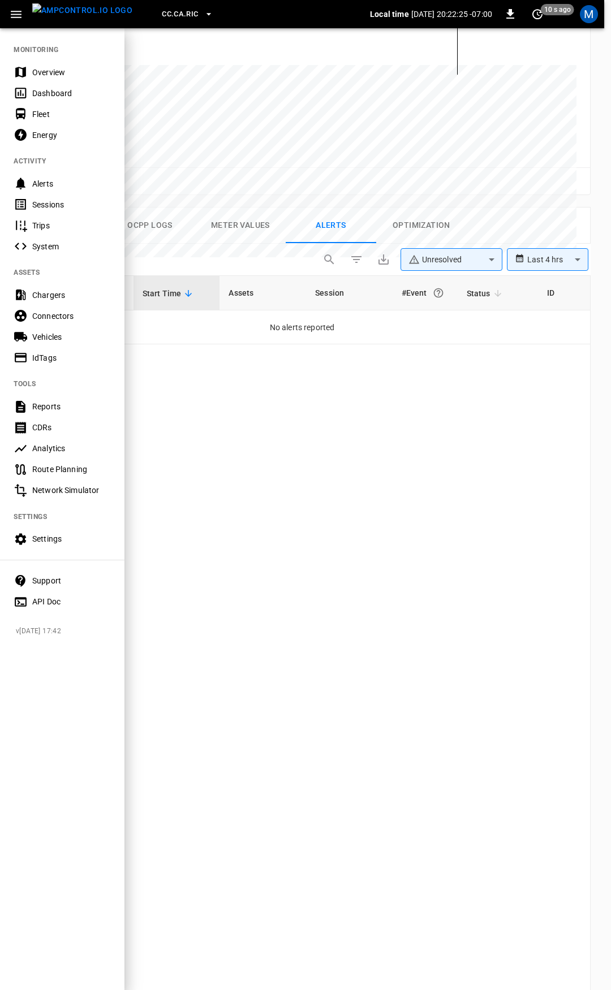
click at [31, 77] on div "Overview" at bounding box center [62, 72] width 124 height 21
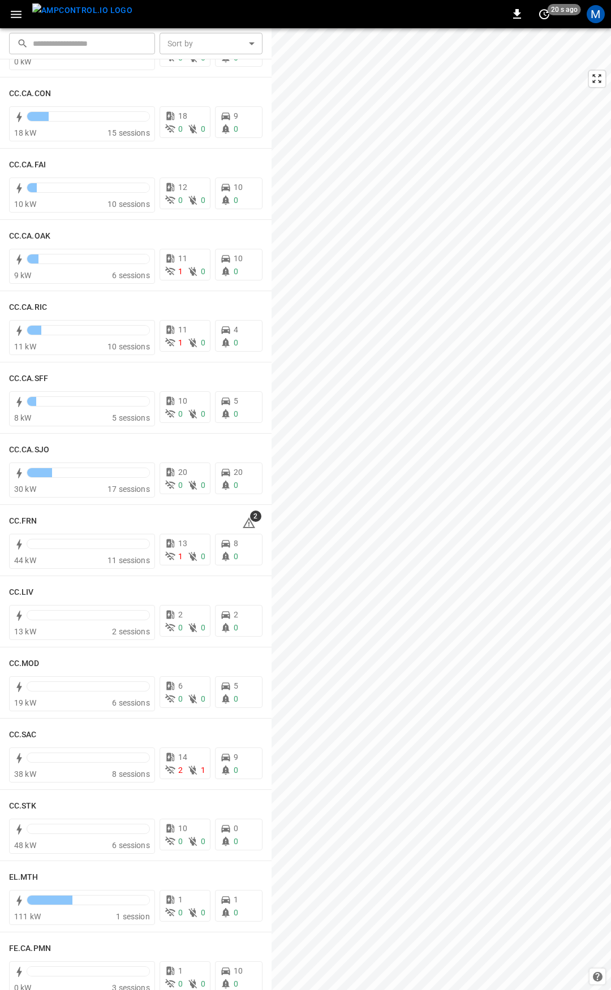
scroll to position [219, 0]
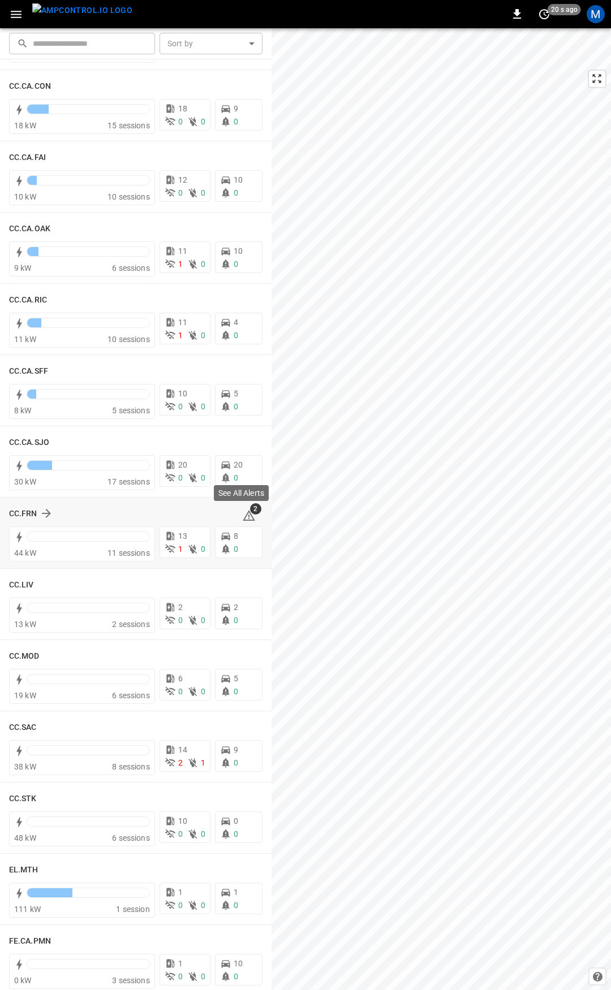
click at [246, 514] on icon at bounding box center [249, 516] width 14 height 14
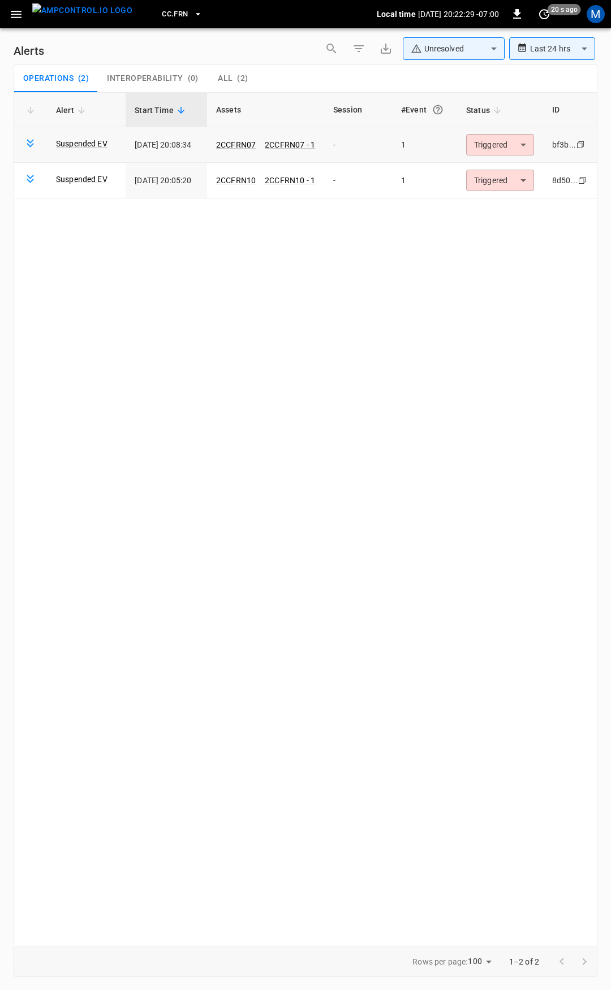
click at [503, 147] on body "**********" at bounding box center [305, 493] width 611 height 986
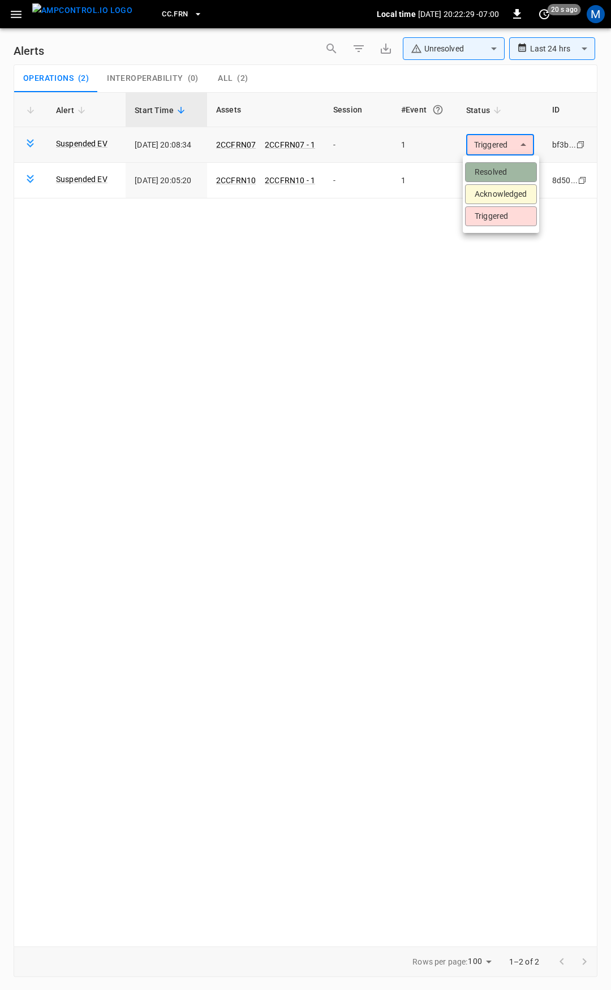
click at [503, 169] on li "Resolved" at bounding box center [501, 172] width 72 height 20
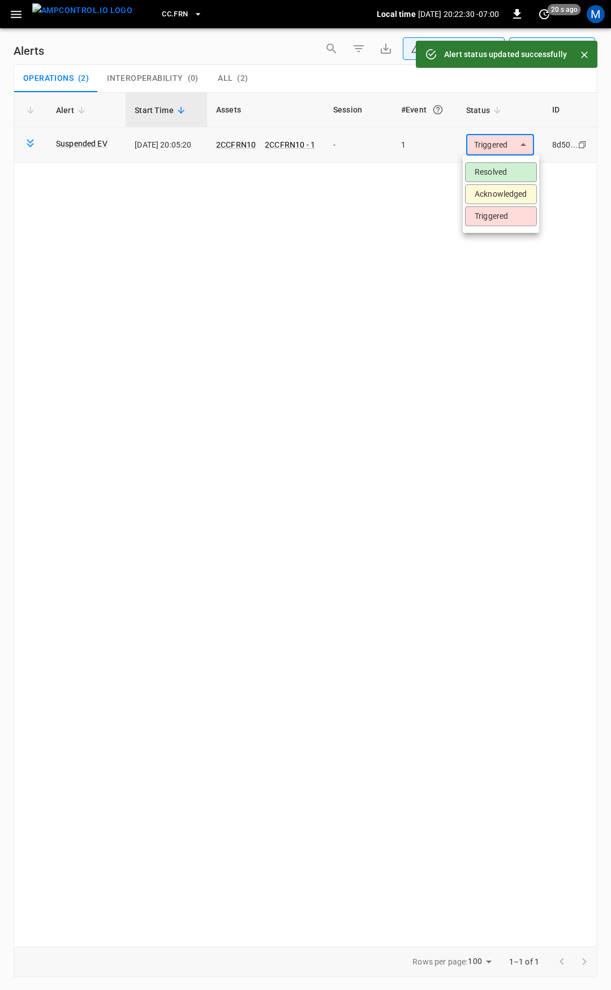
click at [505, 144] on body "**********" at bounding box center [305, 493] width 611 height 986
click at [498, 176] on li "Resolved" at bounding box center [501, 172] width 72 height 20
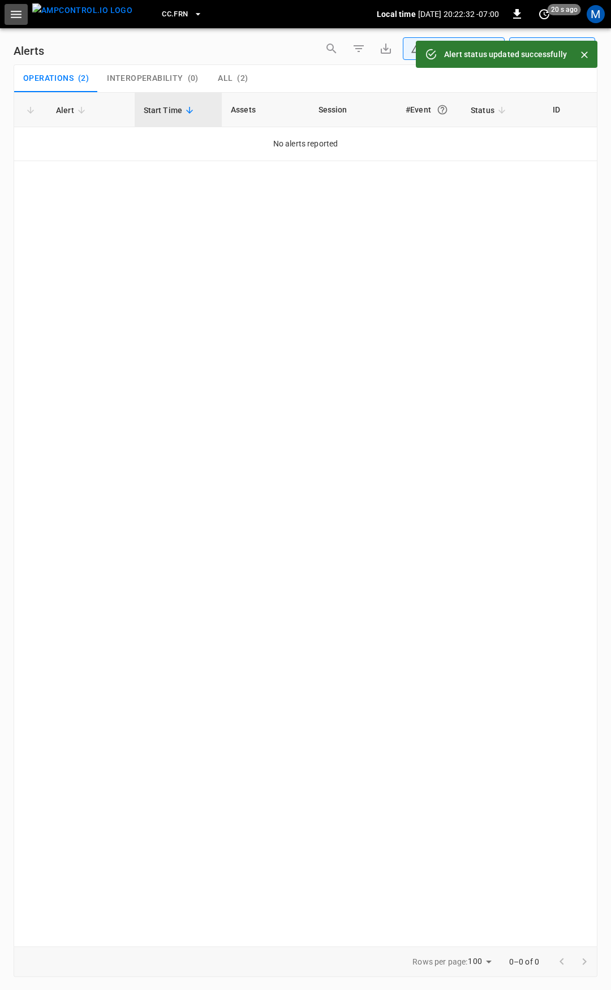
click at [18, 20] on icon "button" at bounding box center [16, 14] width 14 height 14
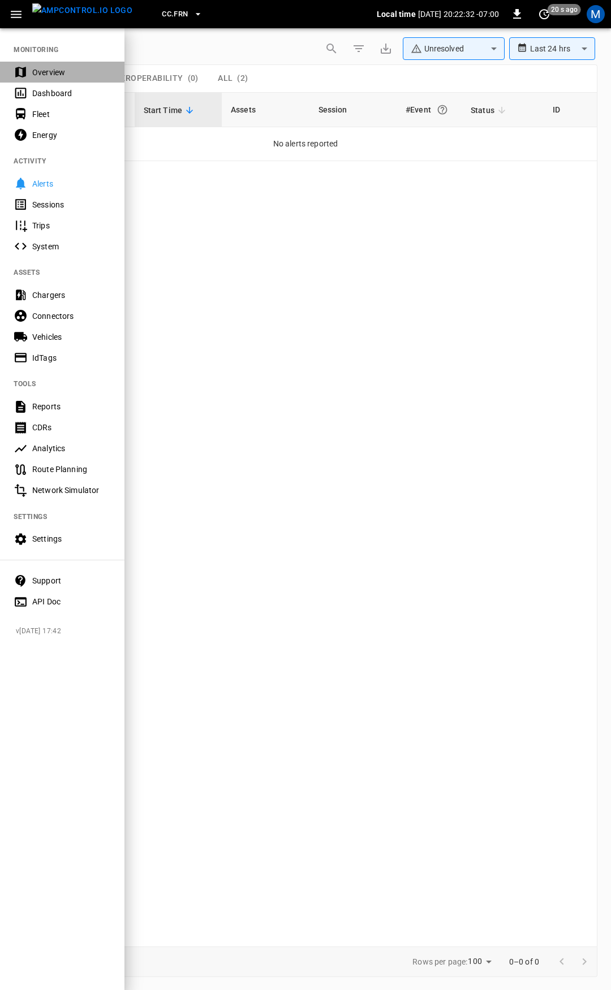
click at [71, 68] on div "Overview" at bounding box center [71, 72] width 79 height 11
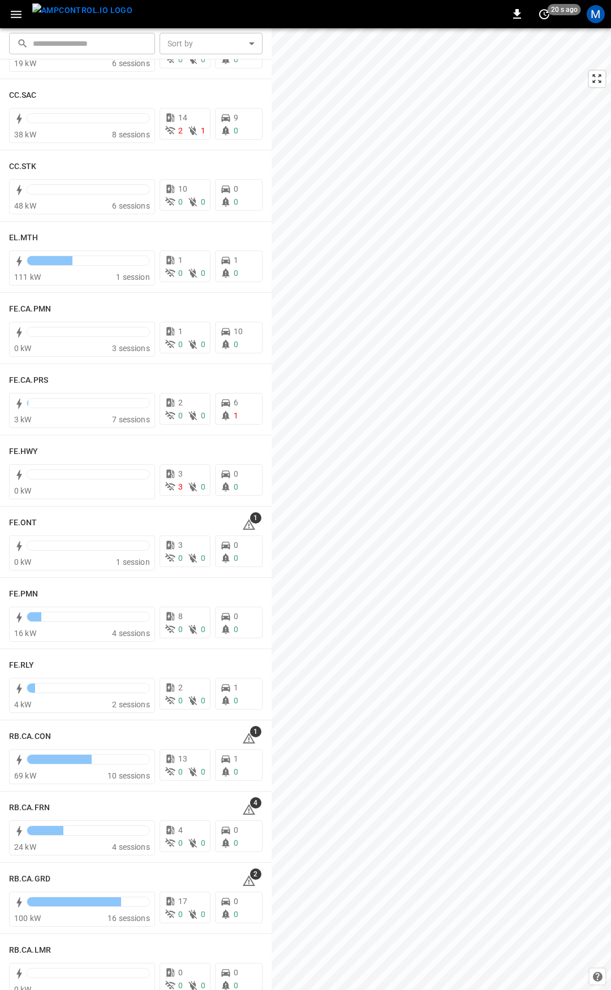
scroll to position [865, 0]
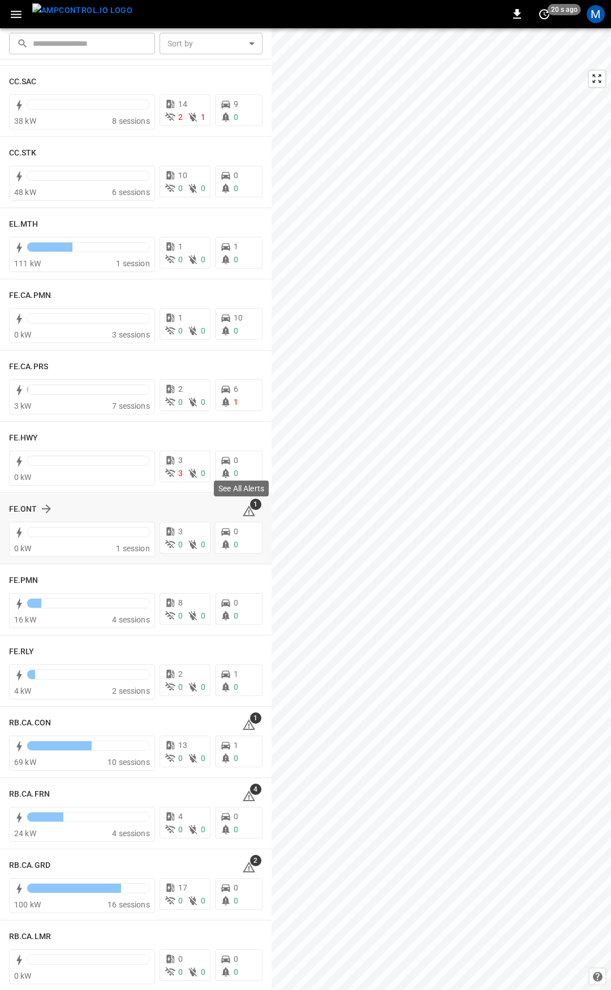
click at [250, 507] on span "1" at bounding box center [255, 504] width 11 height 11
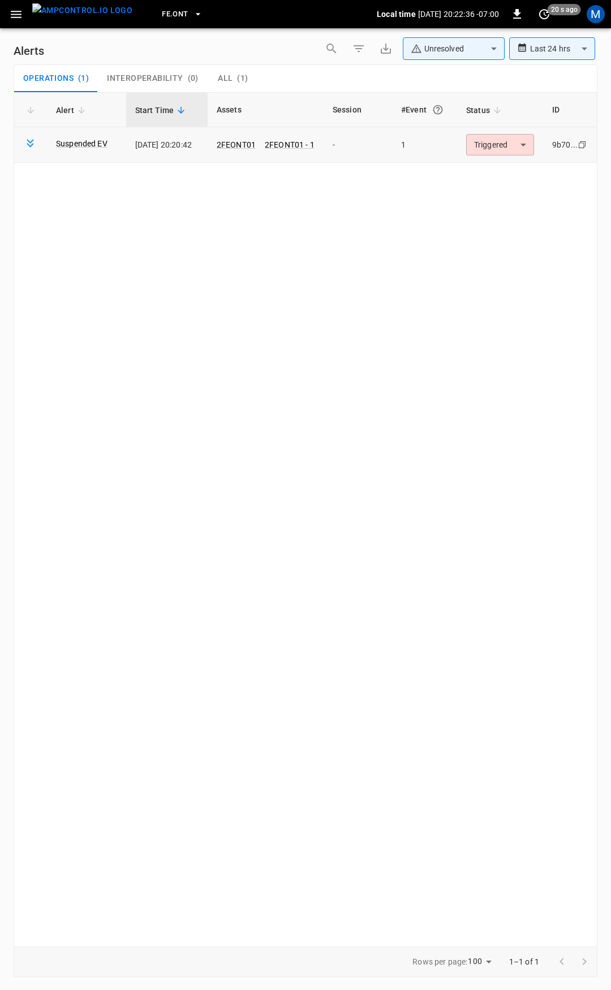
click at [513, 139] on body "**********" at bounding box center [305, 493] width 611 height 986
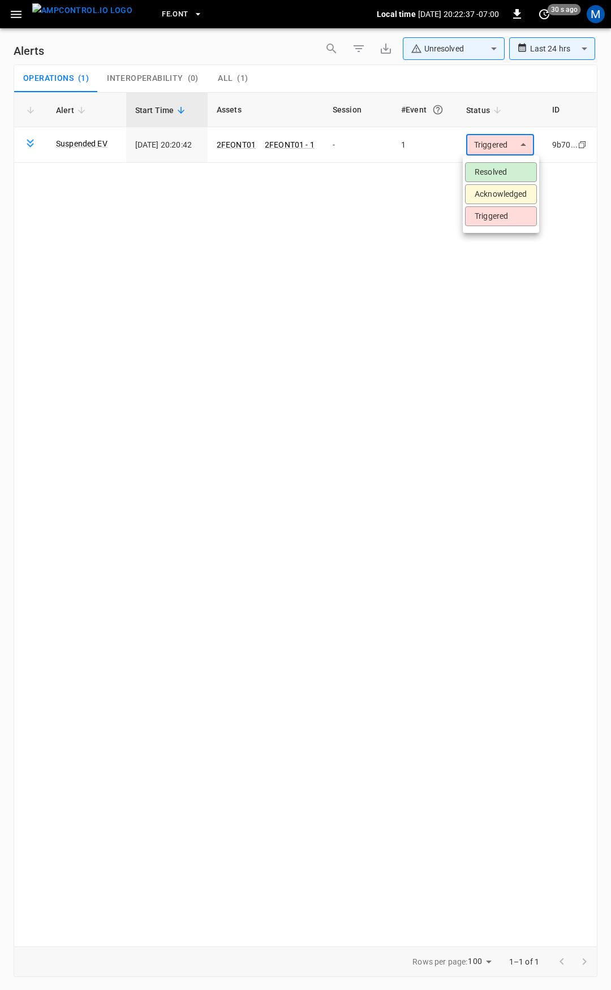
click at [525, 178] on li "Resolved" at bounding box center [501, 172] width 72 height 20
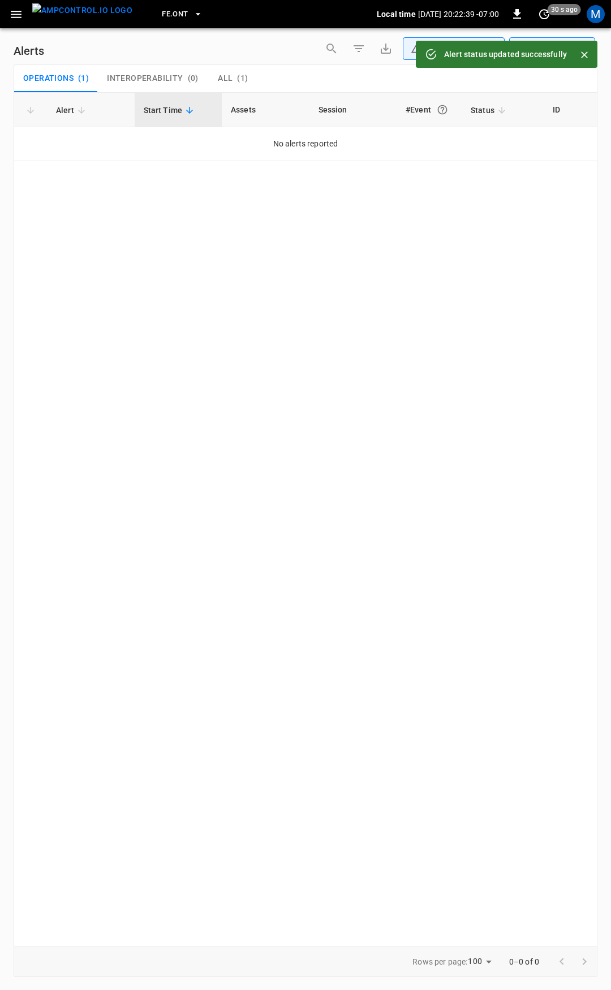
click at [19, 21] on button "button" at bounding box center [16, 14] width 23 height 21
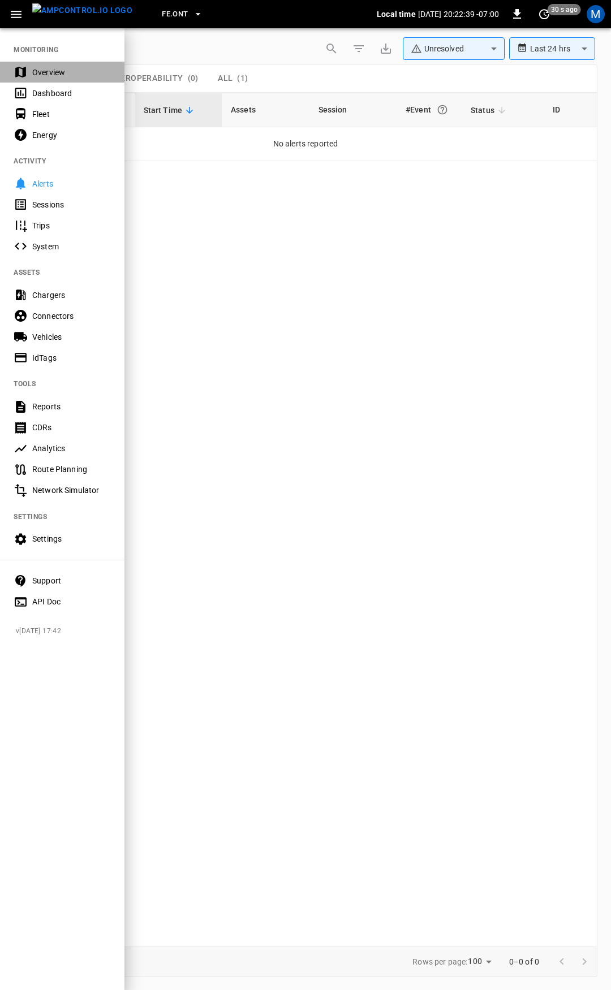
click at [43, 73] on div "Overview" at bounding box center [71, 72] width 79 height 11
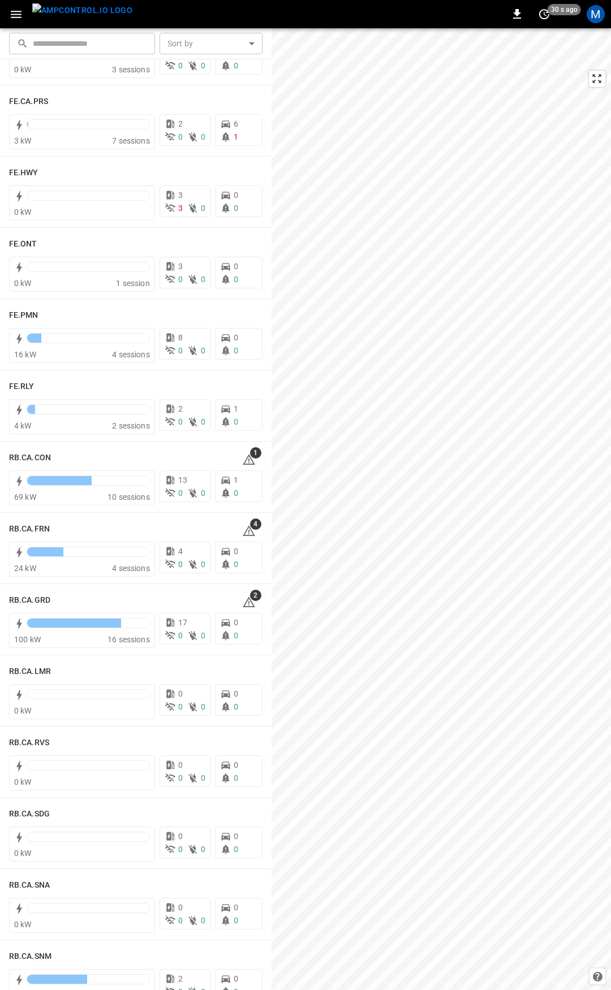
scroll to position [1158, 0]
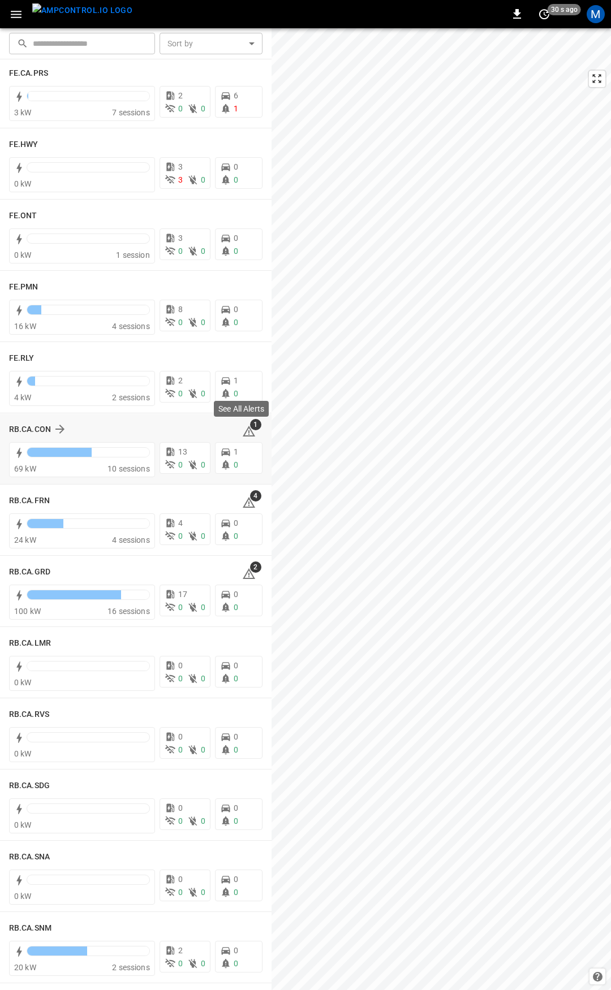
click at [250, 428] on span "1" at bounding box center [255, 424] width 11 height 11
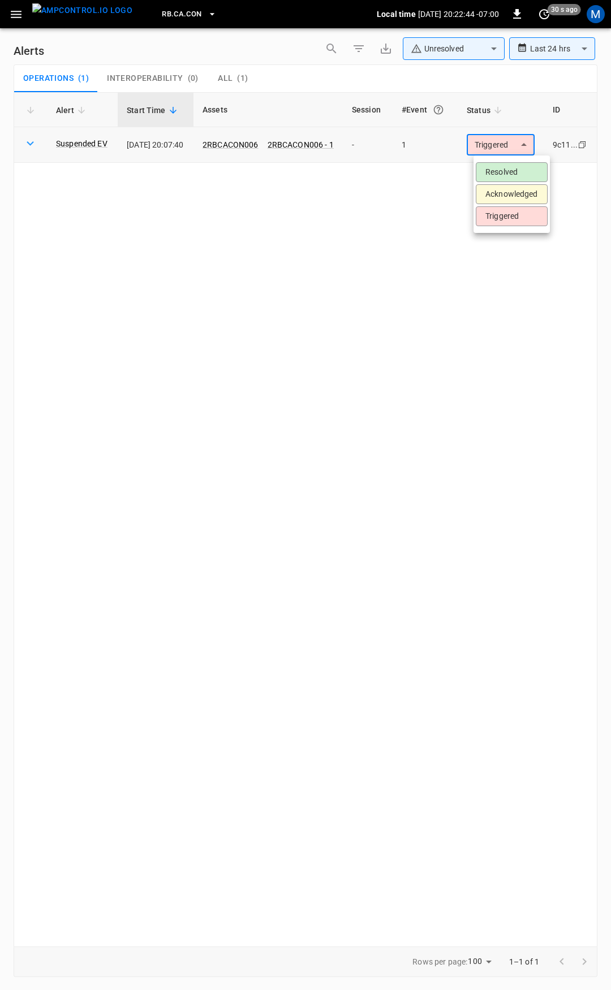
click at [507, 140] on body "**********" at bounding box center [305, 493] width 611 height 986
drag, startPoint x: 524, startPoint y: 172, endPoint x: 516, endPoint y: 172, distance: 7.3
click at [523, 172] on li "Resolved" at bounding box center [511, 172] width 72 height 20
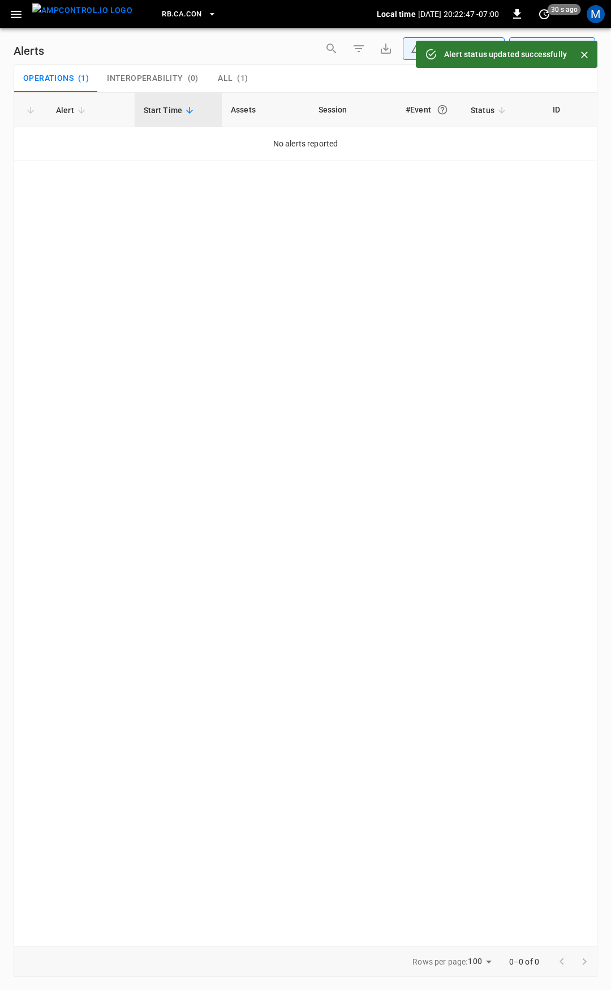
click at [10, 13] on icon "button" at bounding box center [16, 14] width 14 height 14
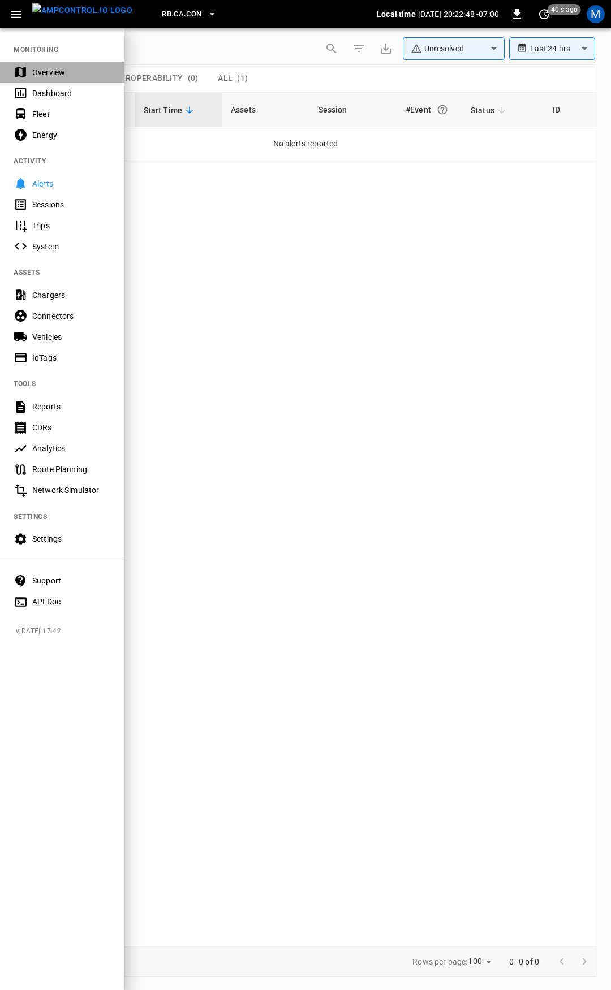
click at [47, 75] on div "Overview" at bounding box center [71, 72] width 79 height 11
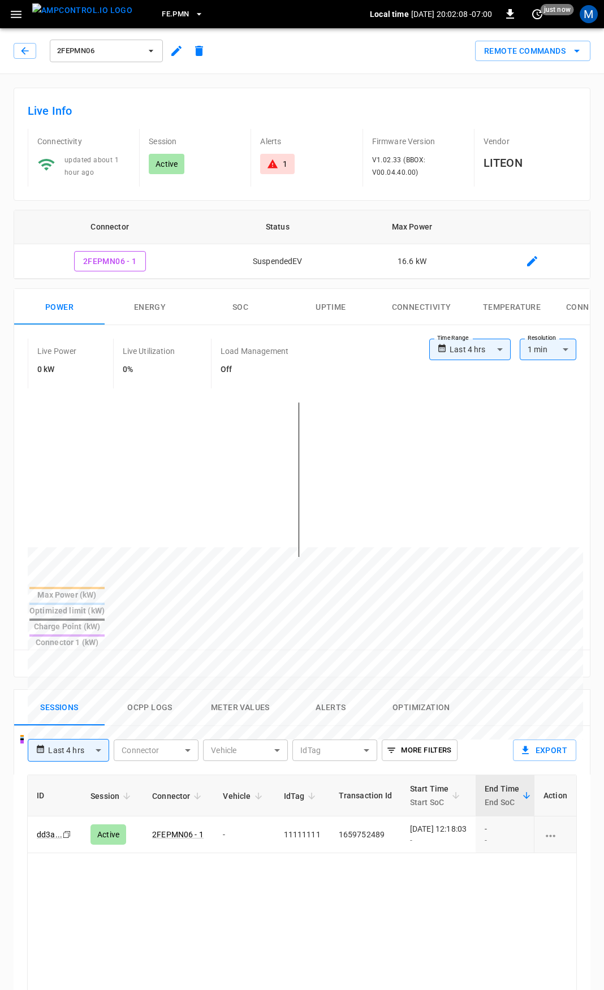
click at [284, 164] on div "1" at bounding box center [285, 163] width 5 height 11
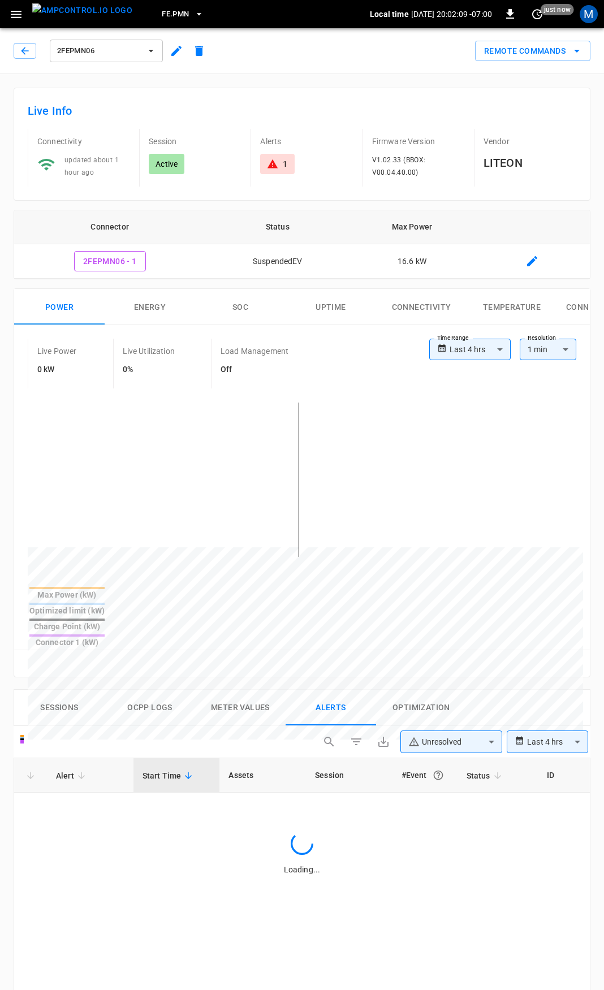
scroll to position [482, 0]
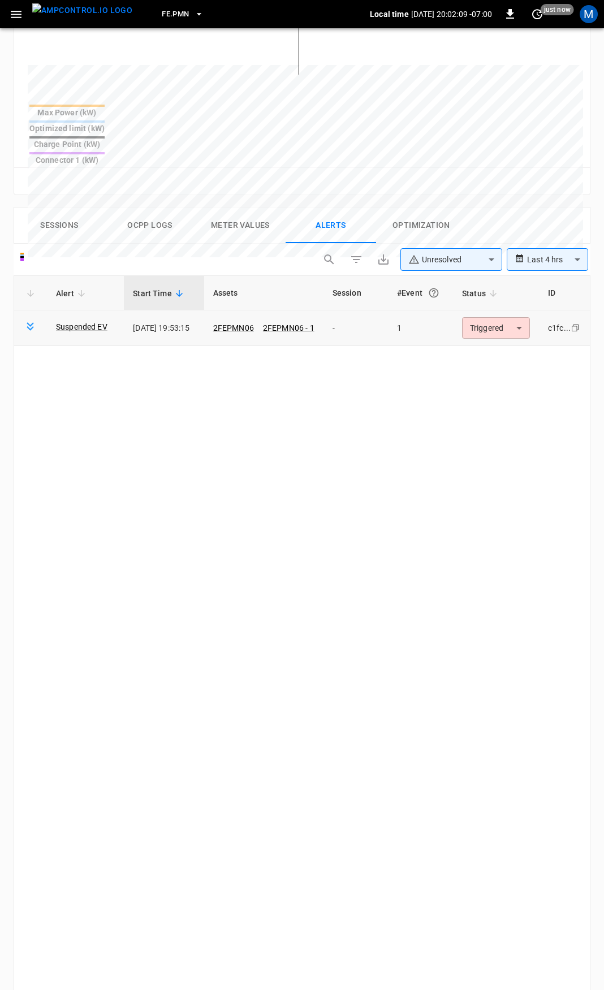
click at [507, 290] on body "**********" at bounding box center [302, 350] width 604 height 1665
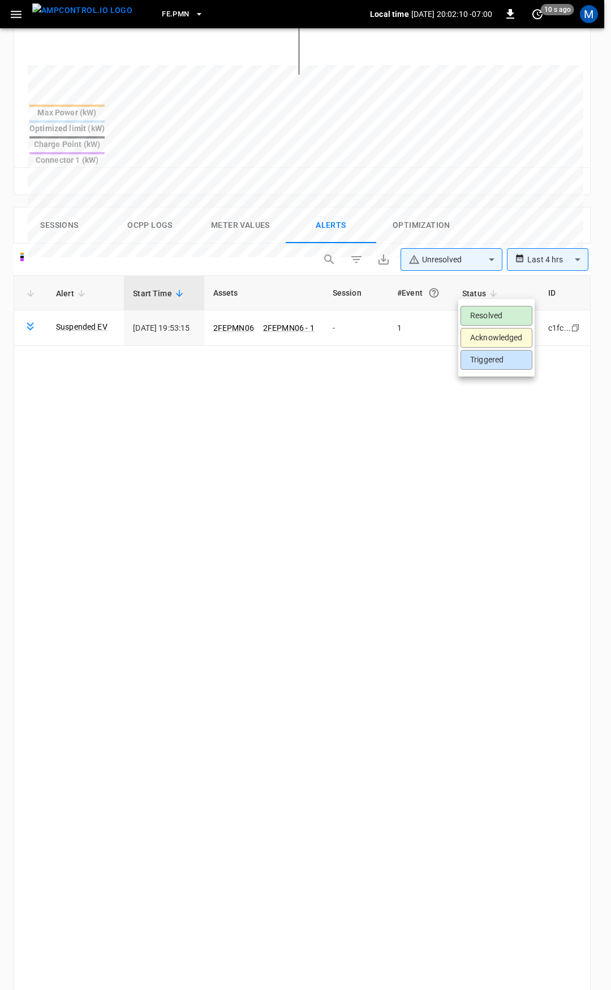
click at [507, 308] on li "Resolved" at bounding box center [496, 316] width 72 height 20
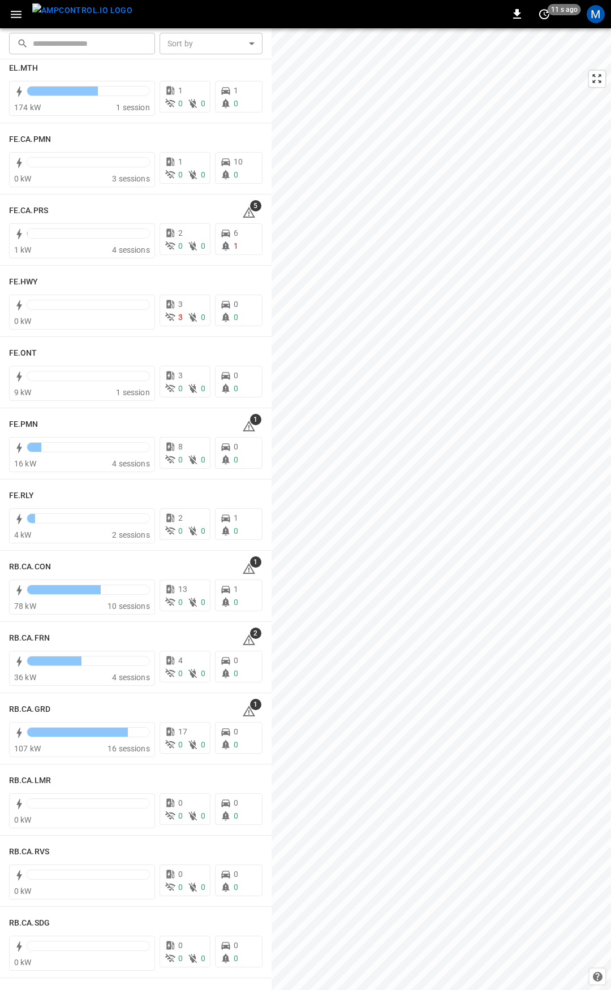
scroll to position [1033, 0]
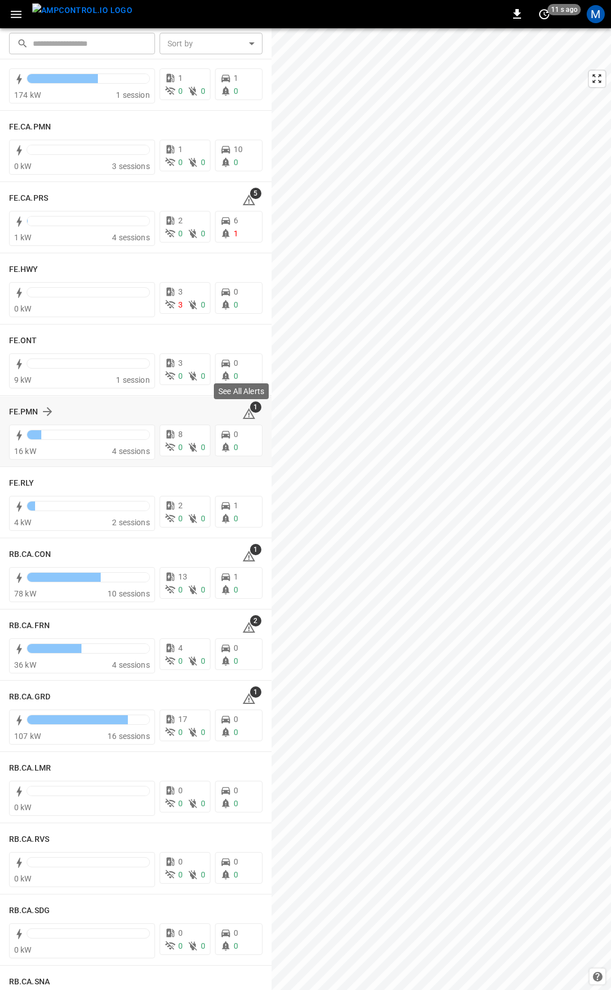
click at [243, 417] on icon at bounding box center [249, 414] width 14 height 14
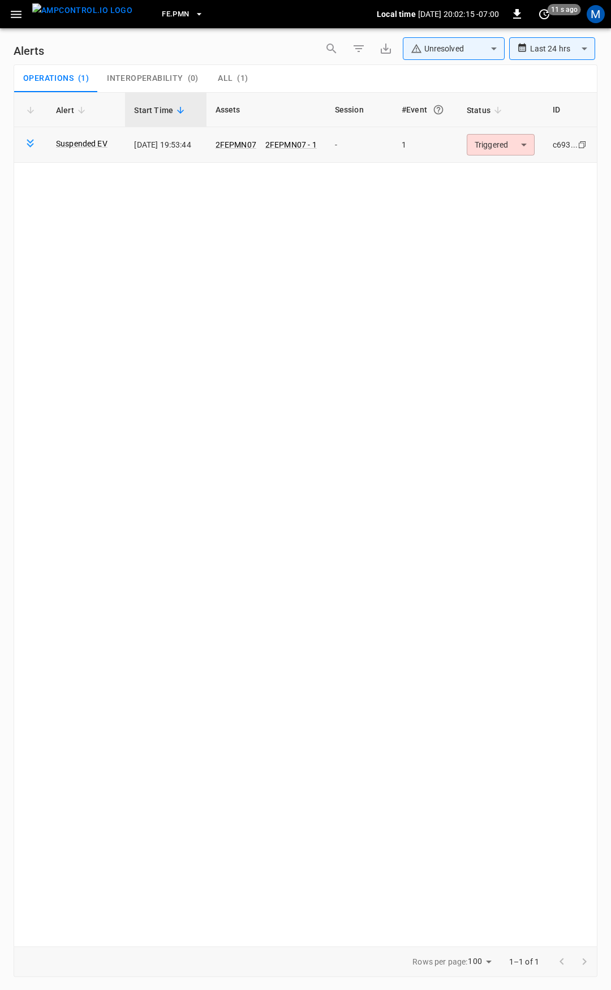
click at [517, 149] on body "**********" at bounding box center [305, 493] width 611 height 986
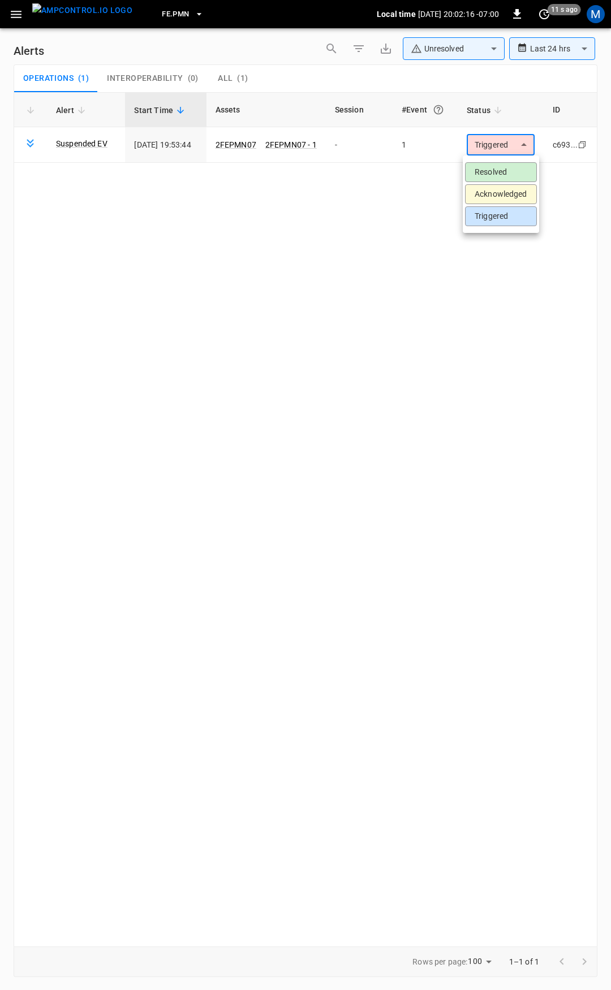
click at [503, 176] on li "Resolved" at bounding box center [501, 172] width 72 height 20
